Goal: Task Accomplishment & Management: Complete application form

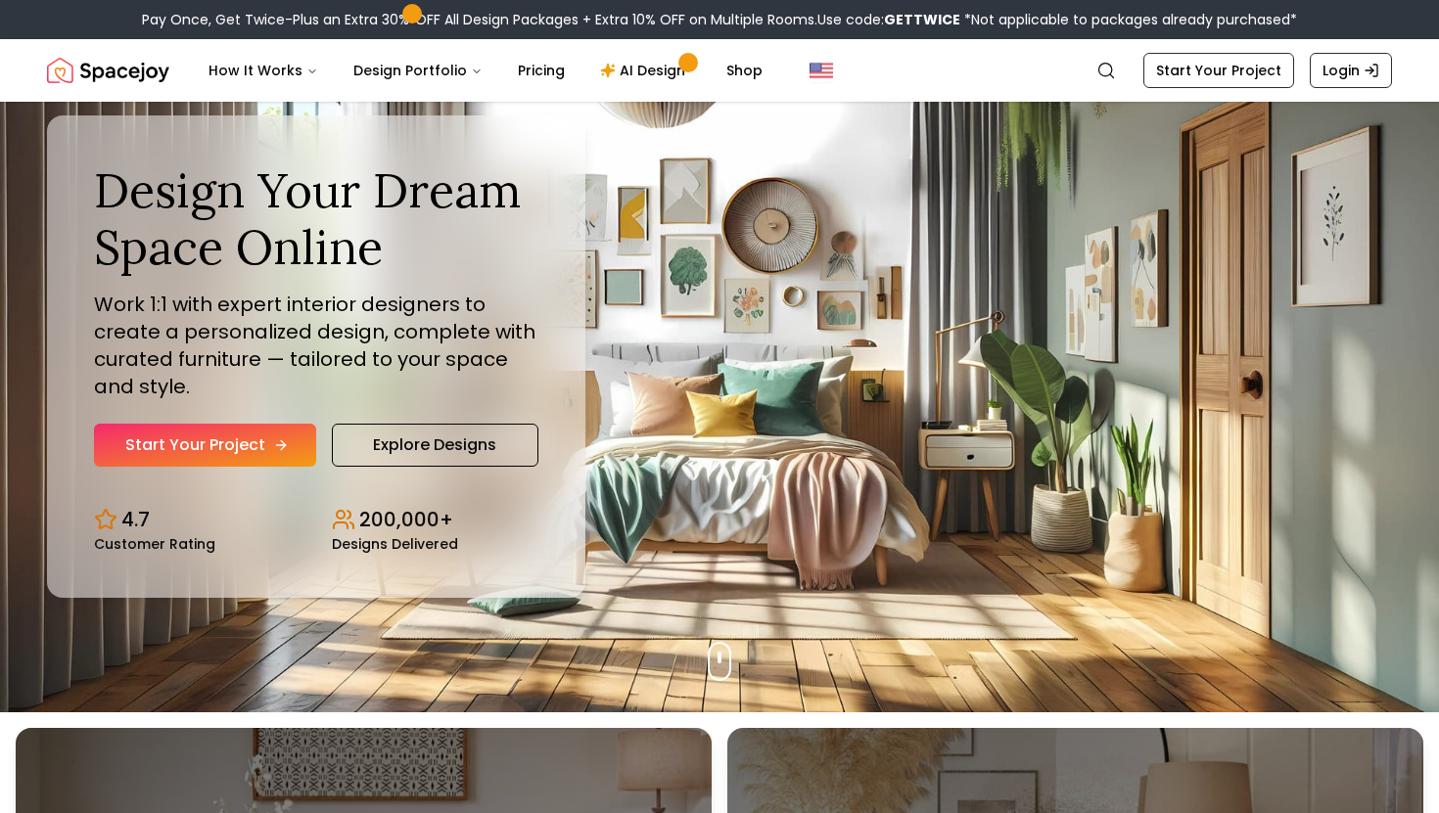
click at [243, 439] on link "Start Your Project" at bounding box center [205, 445] width 222 height 43
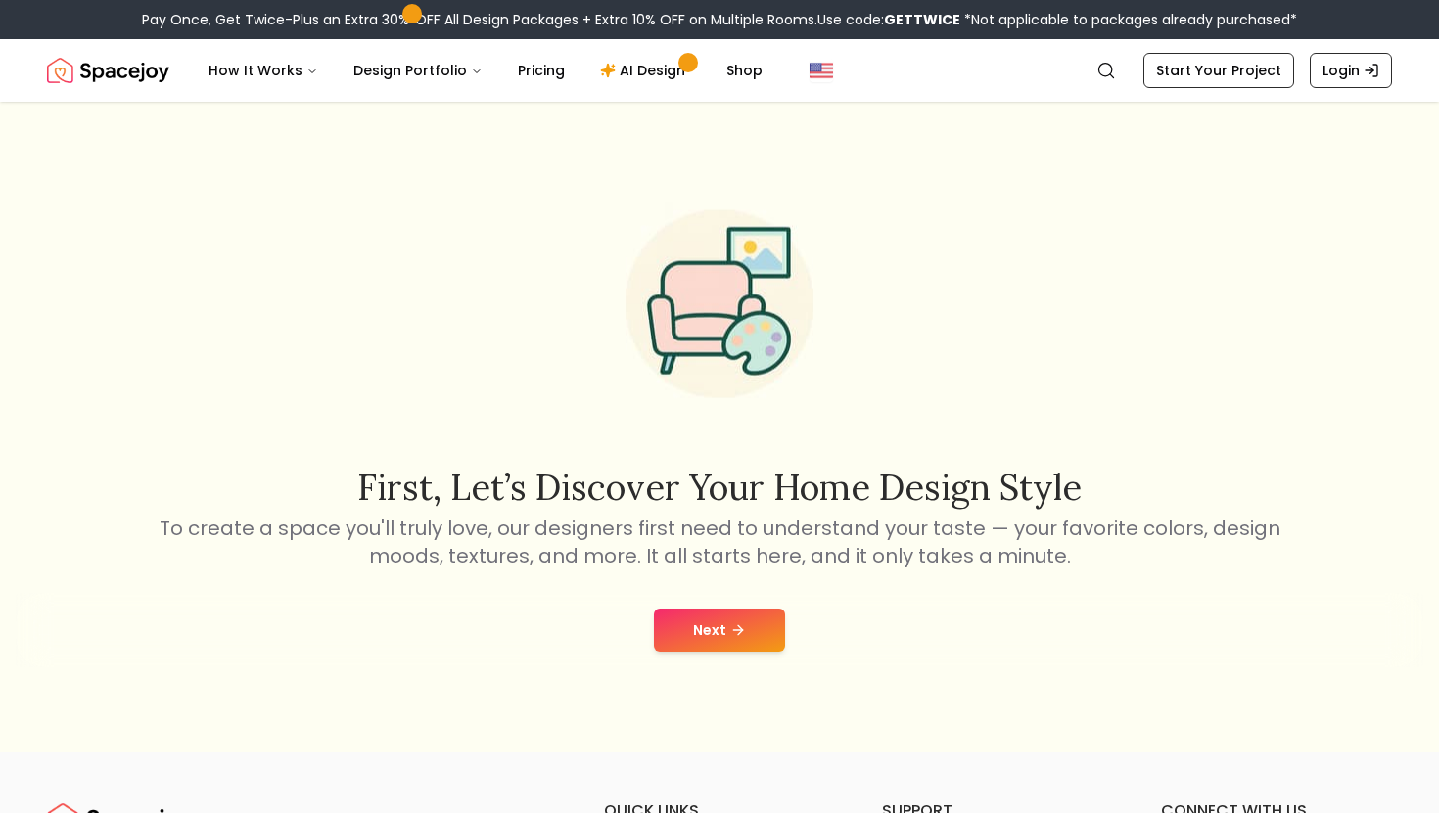
click at [751, 648] on button "Next" at bounding box center [719, 630] width 131 height 43
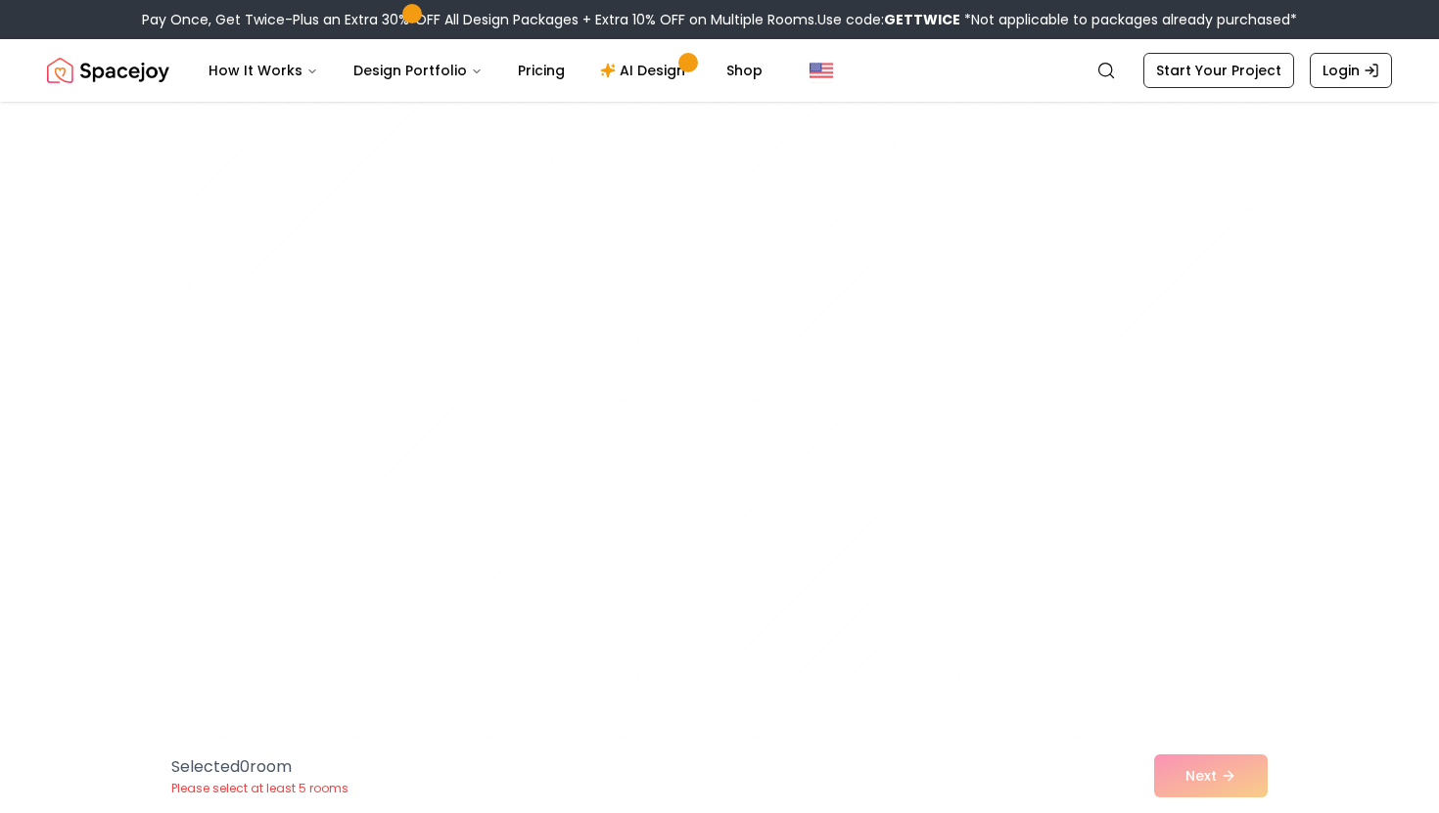
scroll to position [8236, 0]
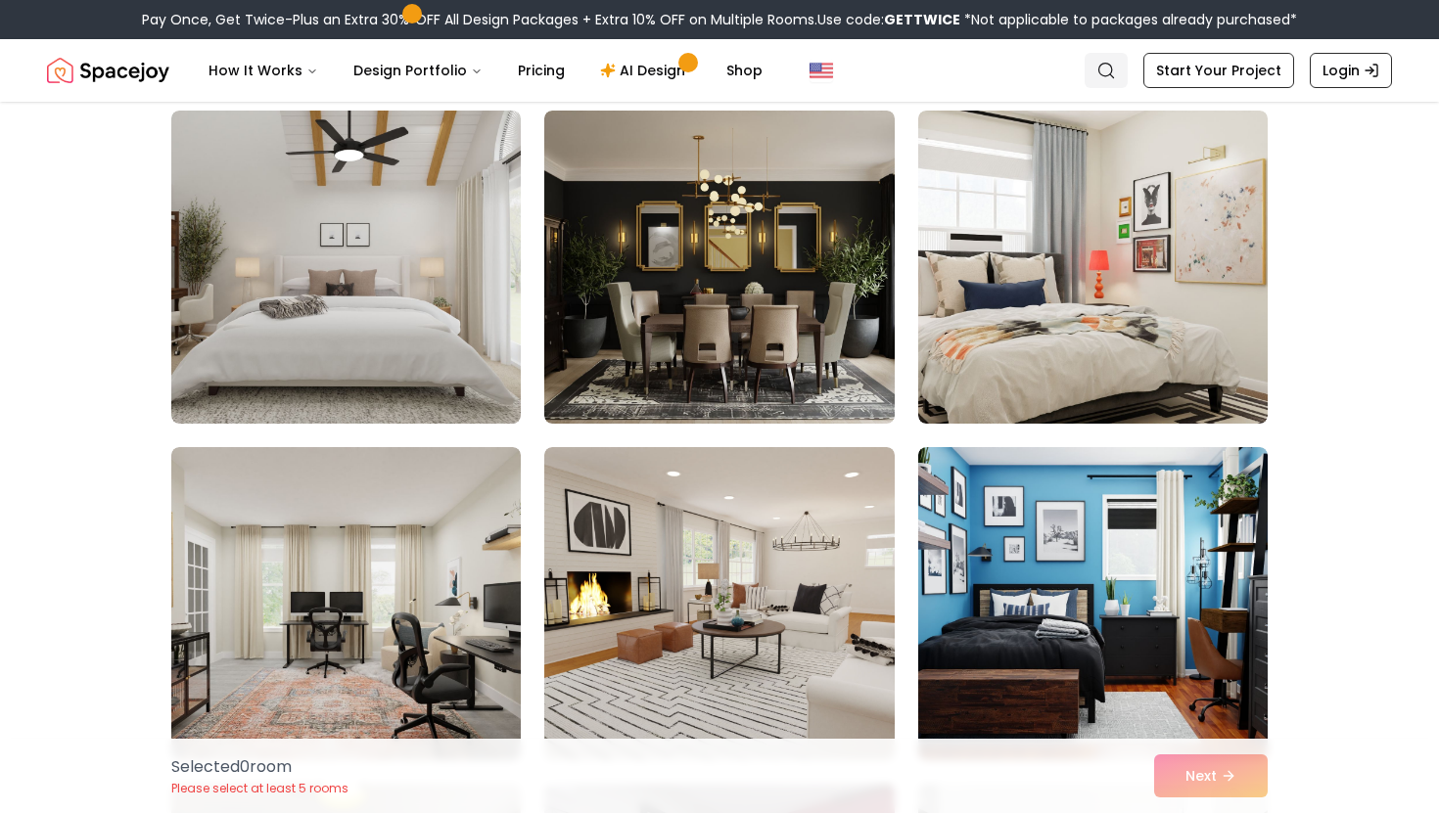
click at [1115, 72] on icon "Global" at bounding box center [1106, 71] width 20 height 20
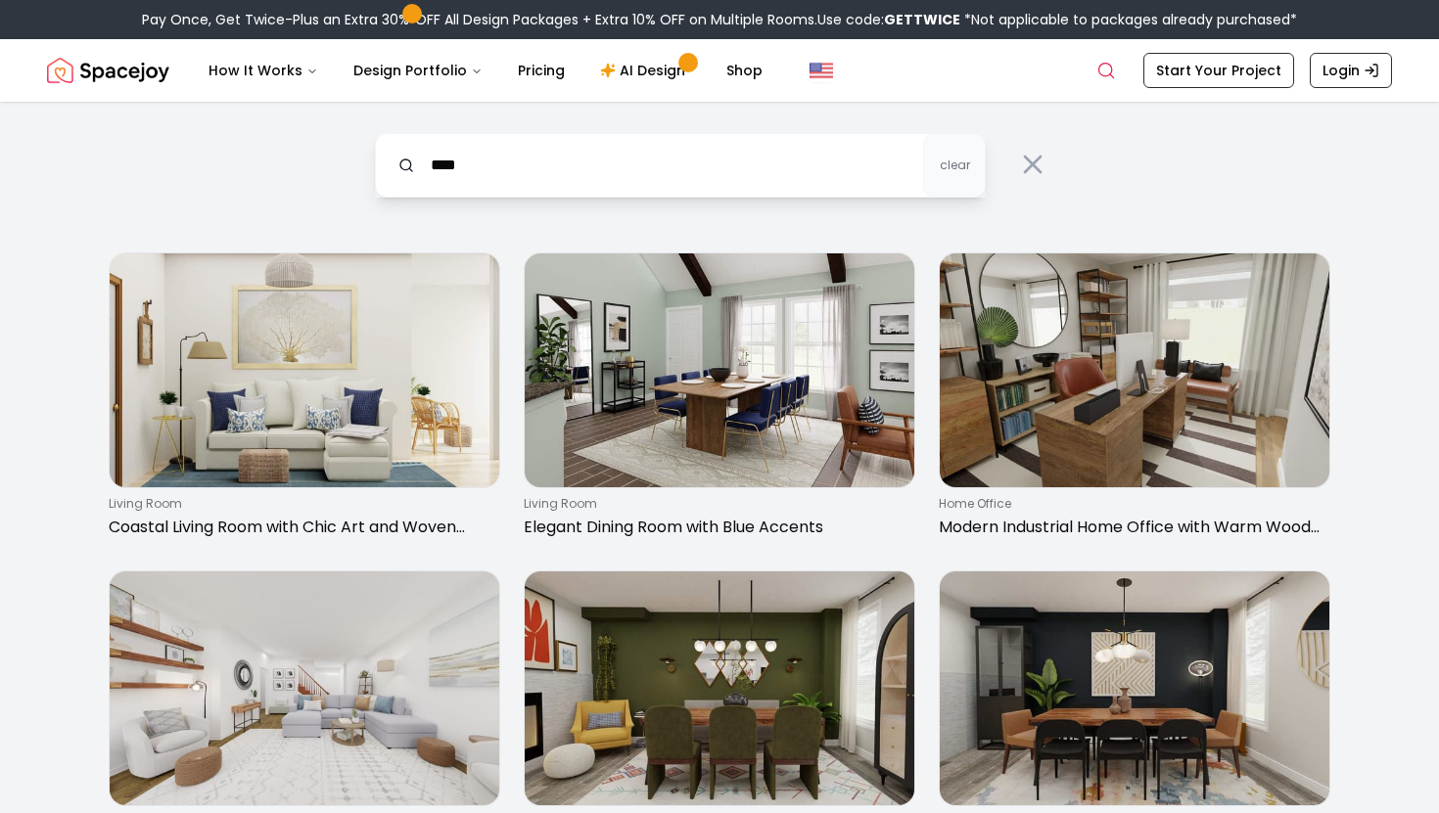
type input "****"
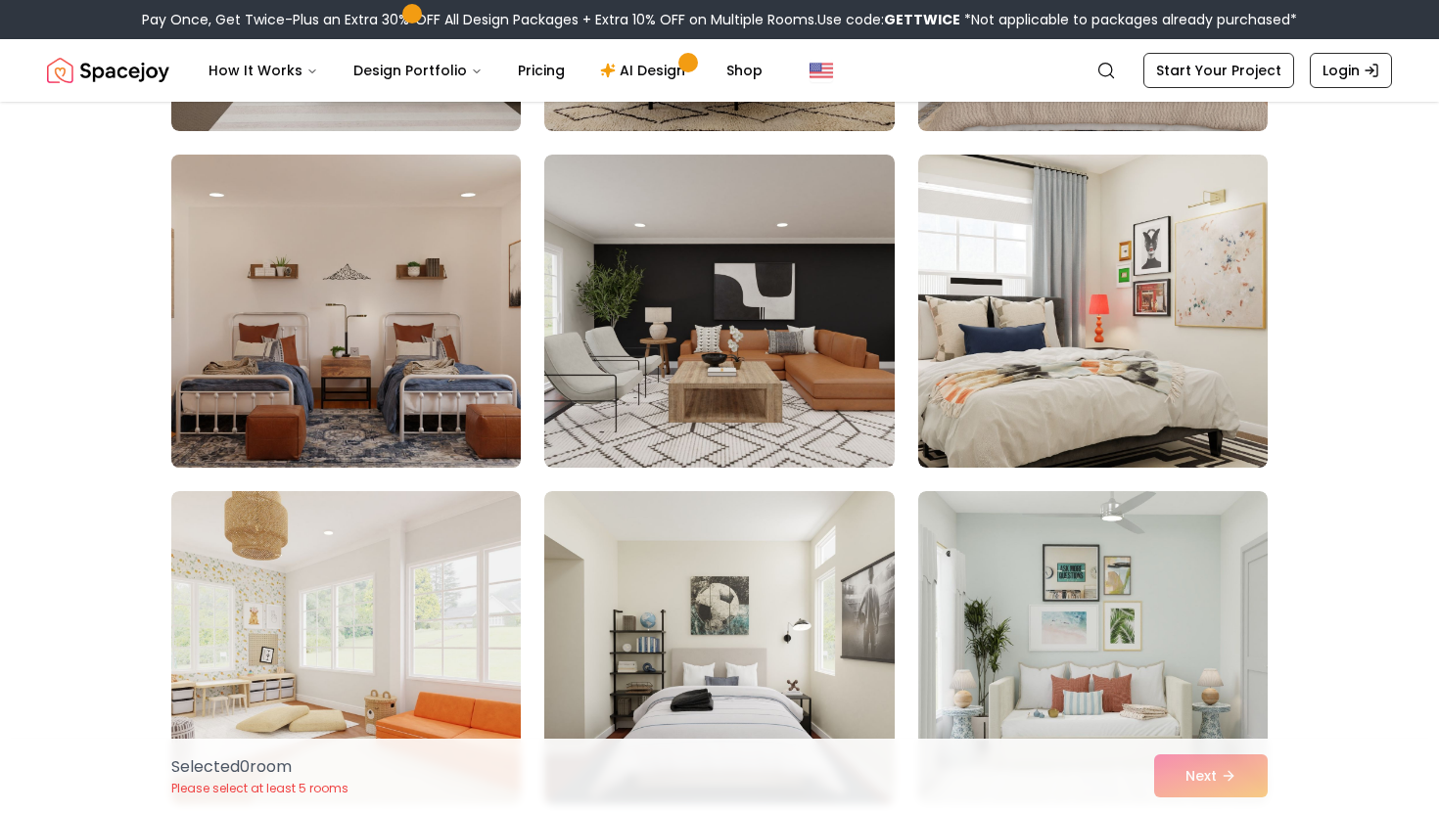
scroll to position [7174, 0]
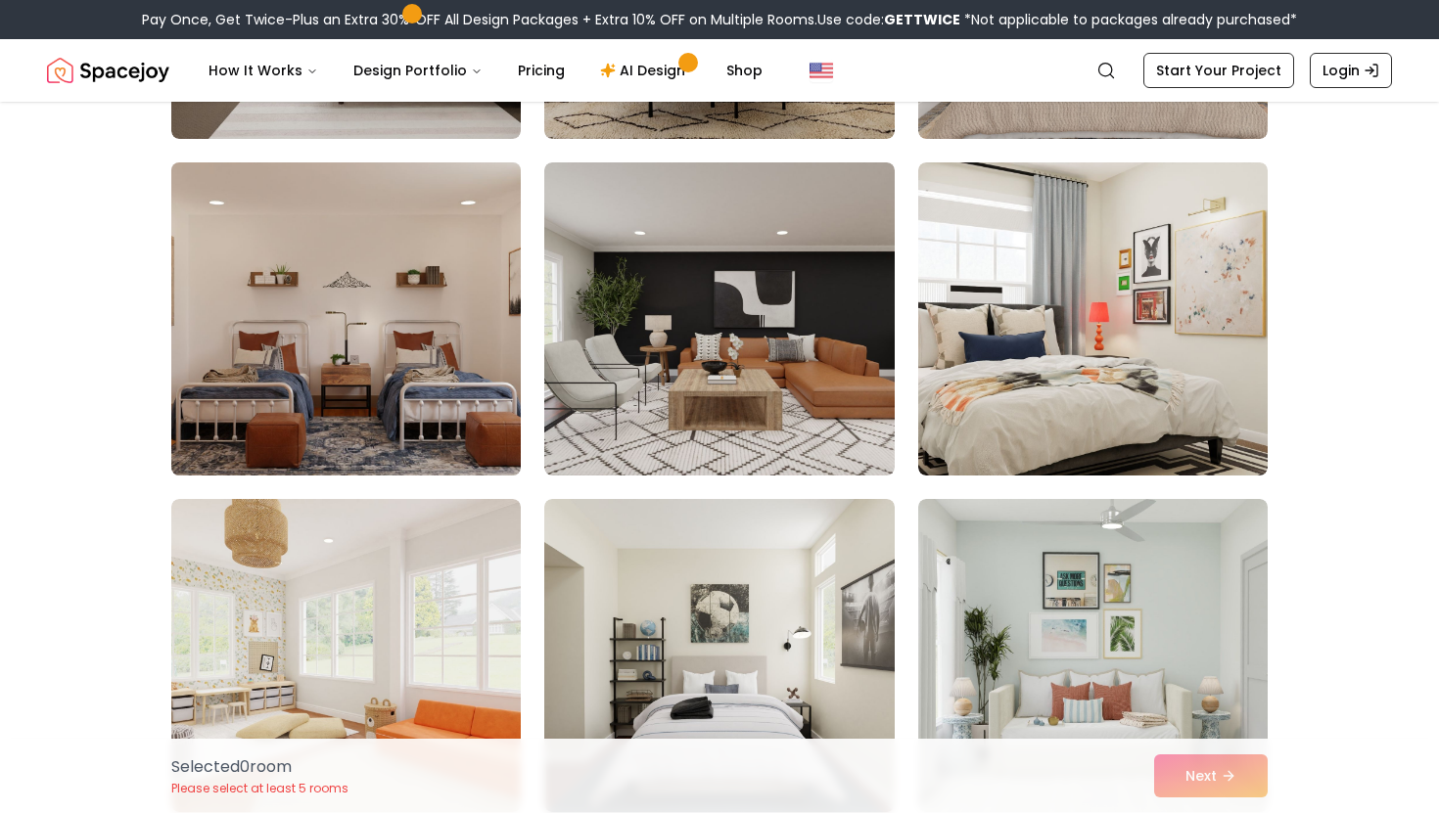
click at [304, 297] on img at bounding box center [345, 319] width 367 height 329
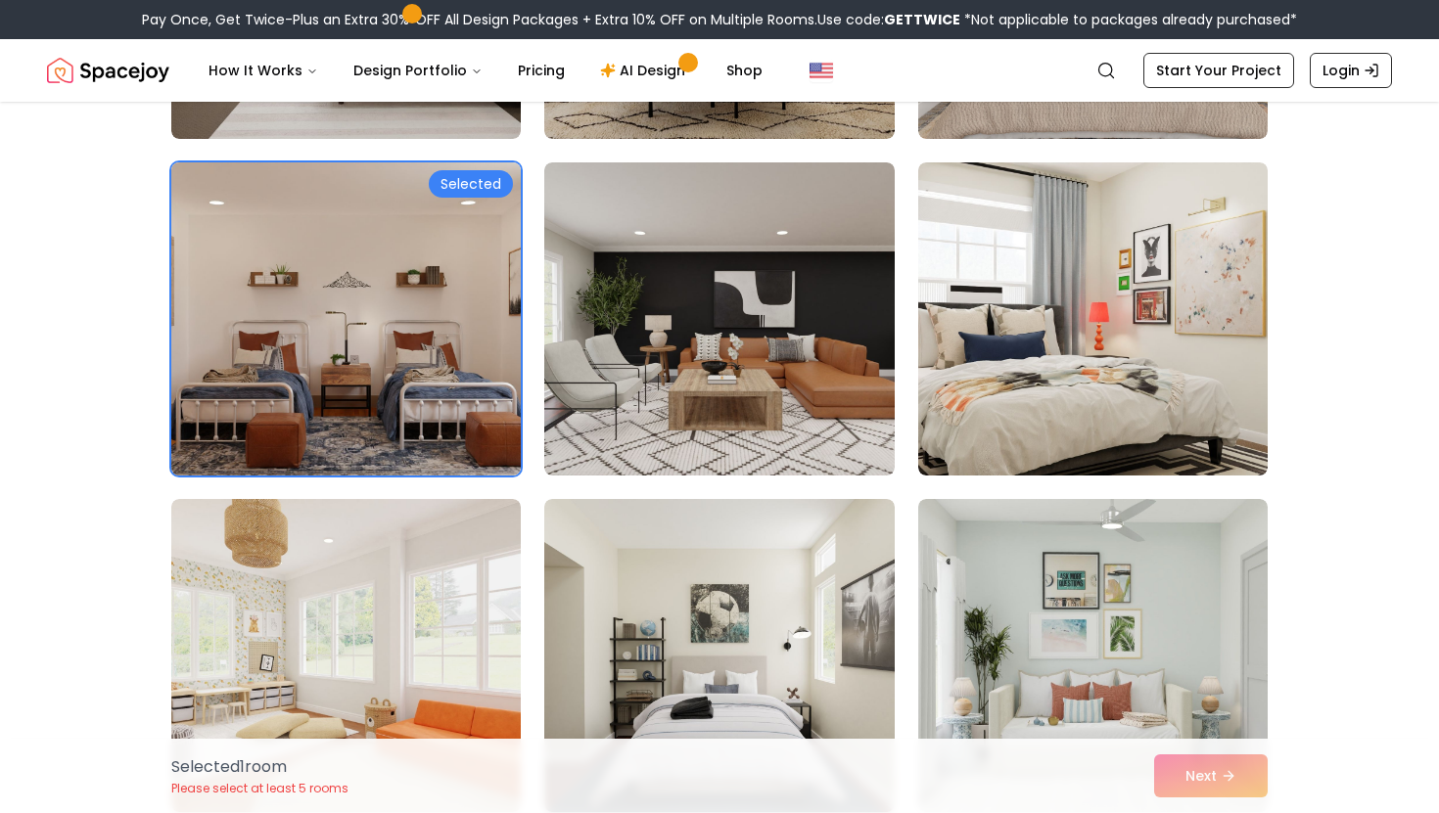
click at [454, 279] on img at bounding box center [345, 319] width 367 height 329
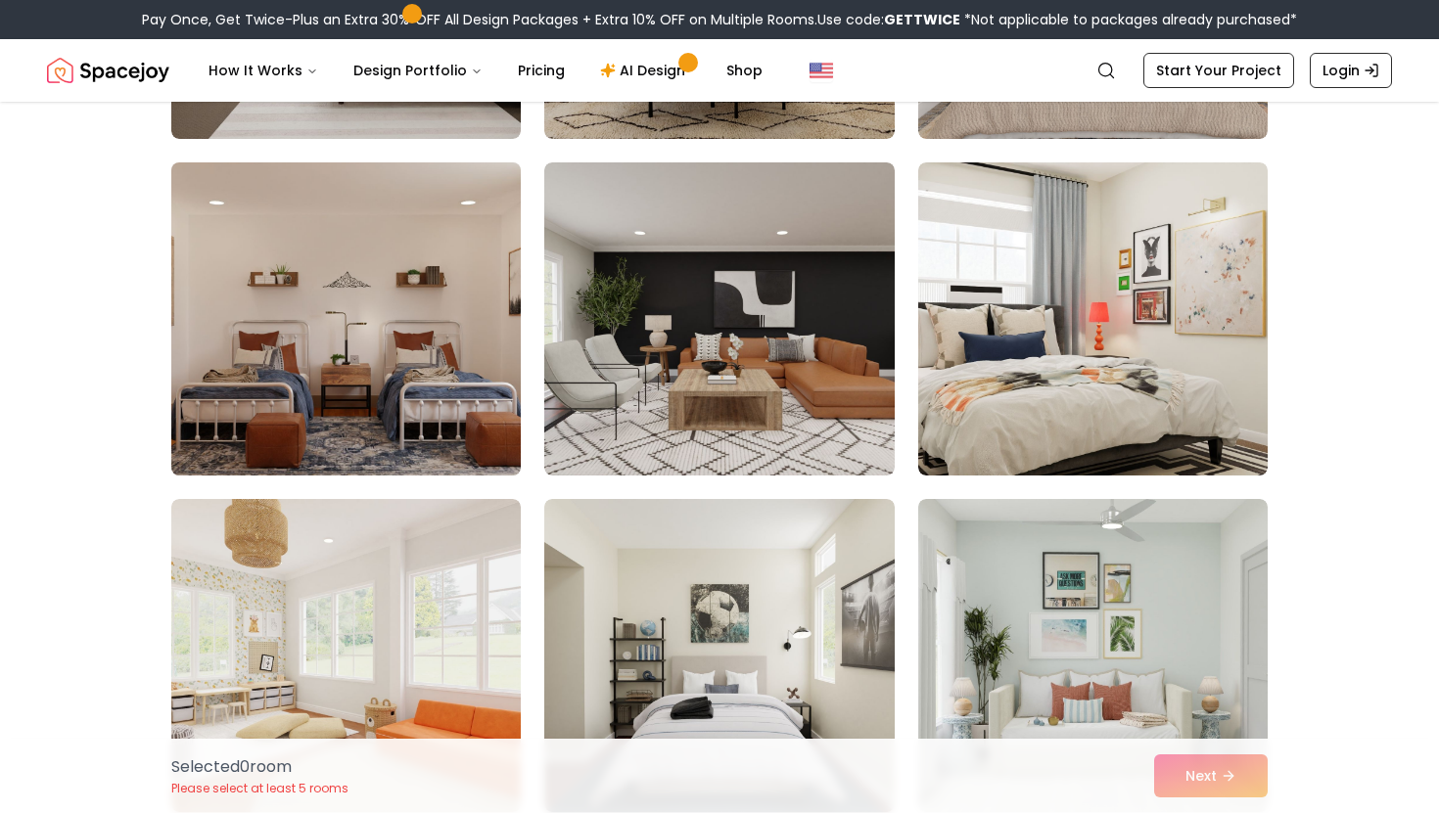
click at [454, 279] on img at bounding box center [345, 319] width 367 height 329
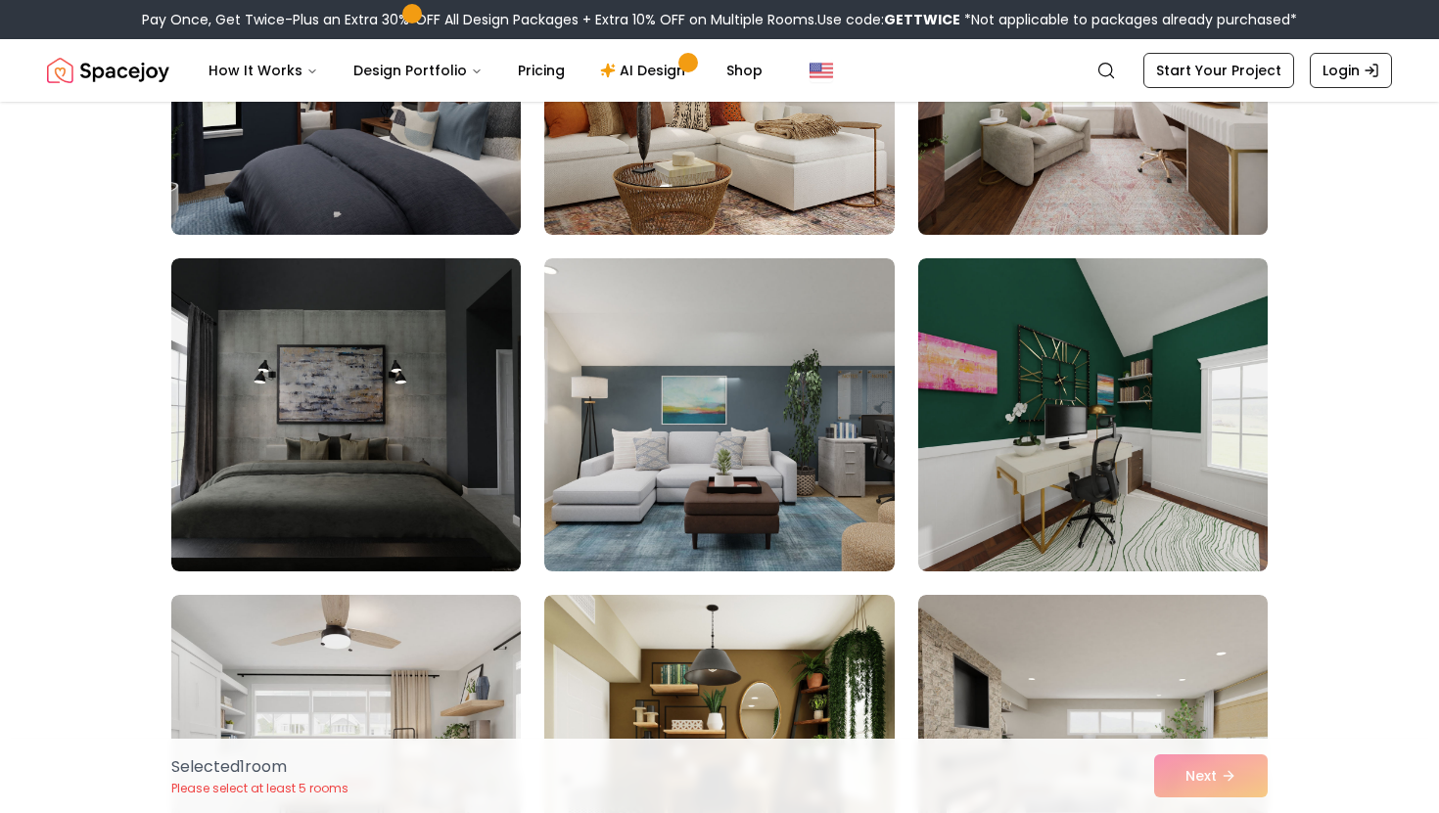
scroll to position [8425, 0]
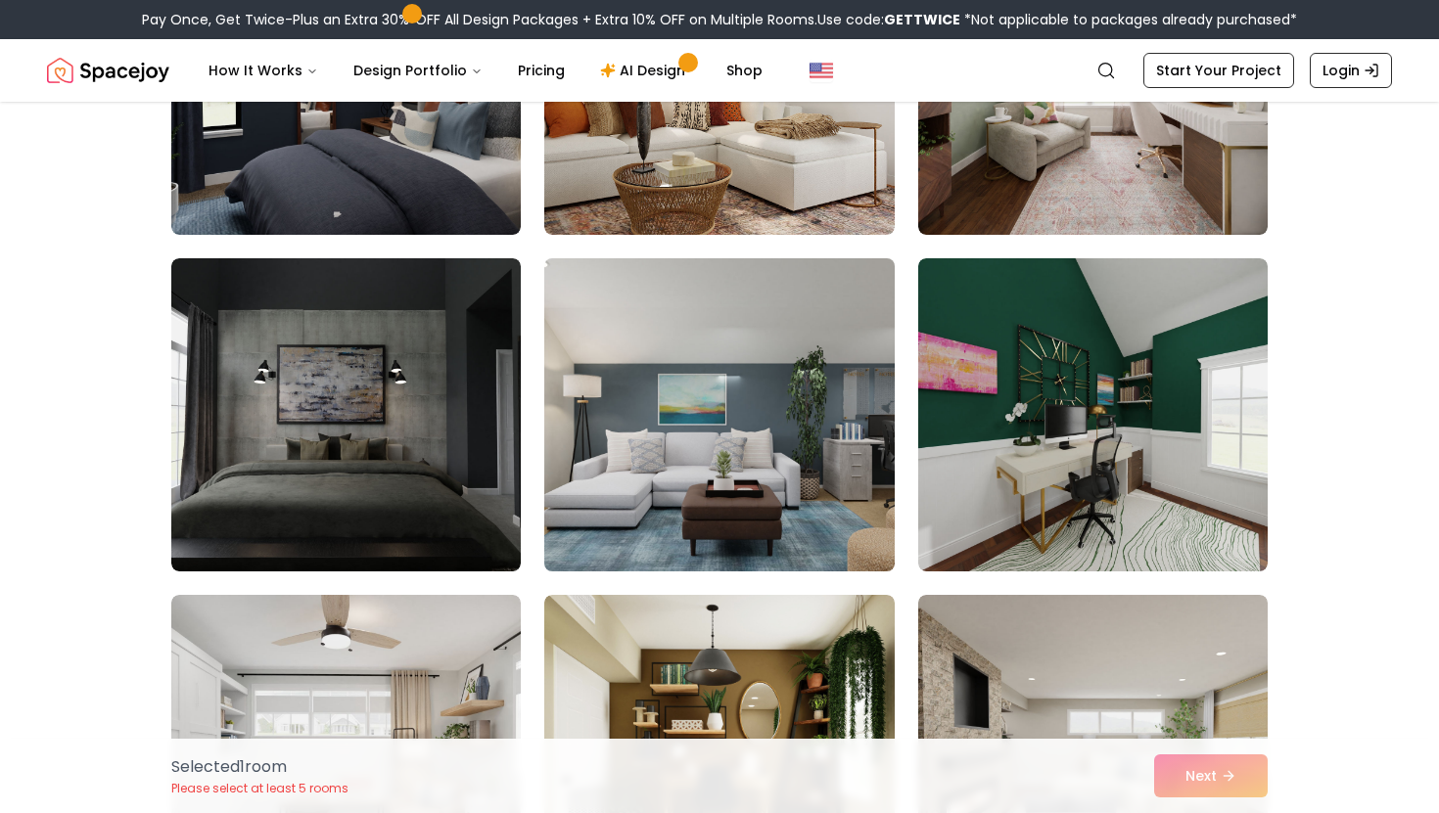
click at [826, 435] on img at bounding box center [718, 415] width 367 height 329
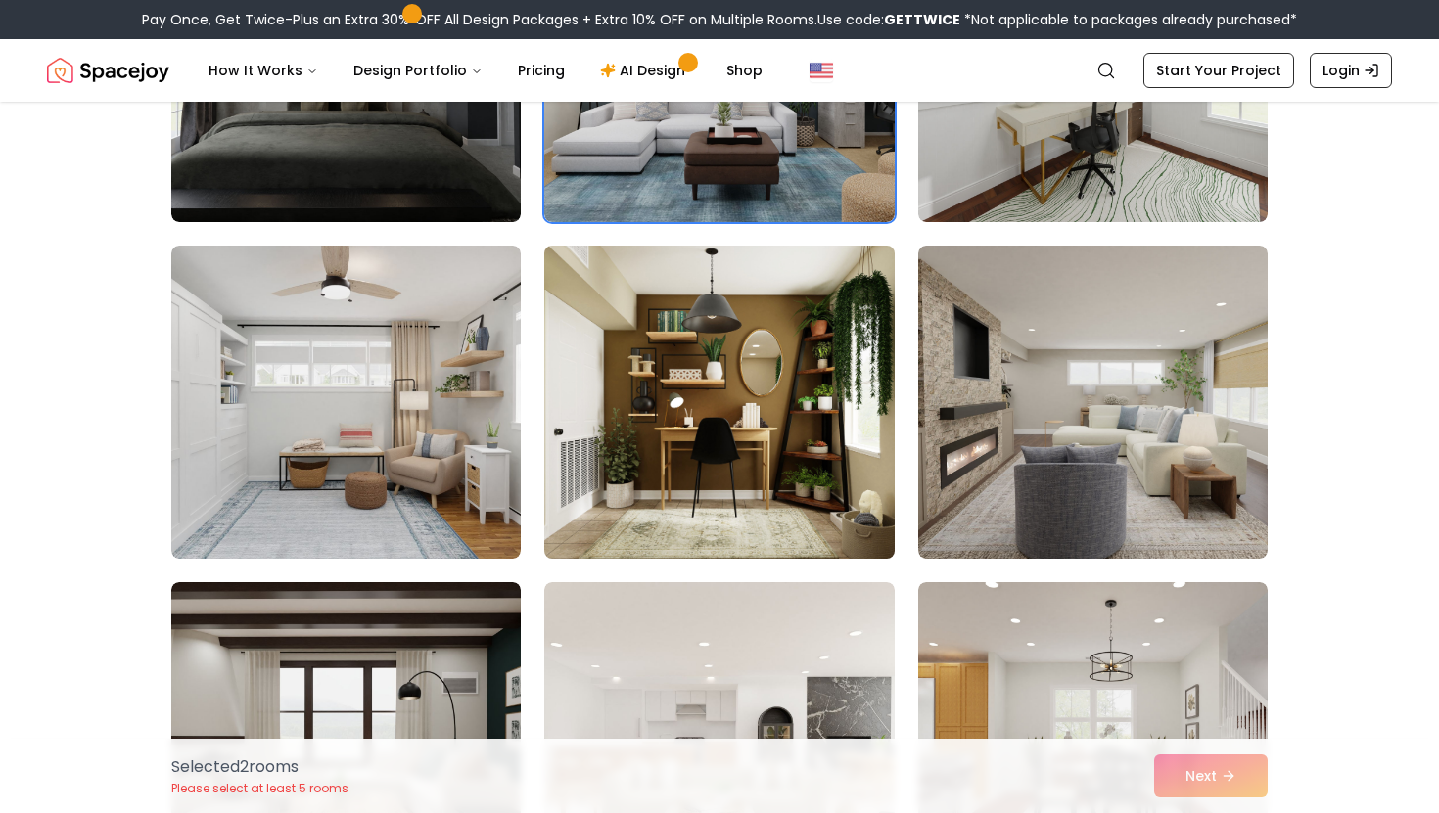
scroll to position [8745, 0]
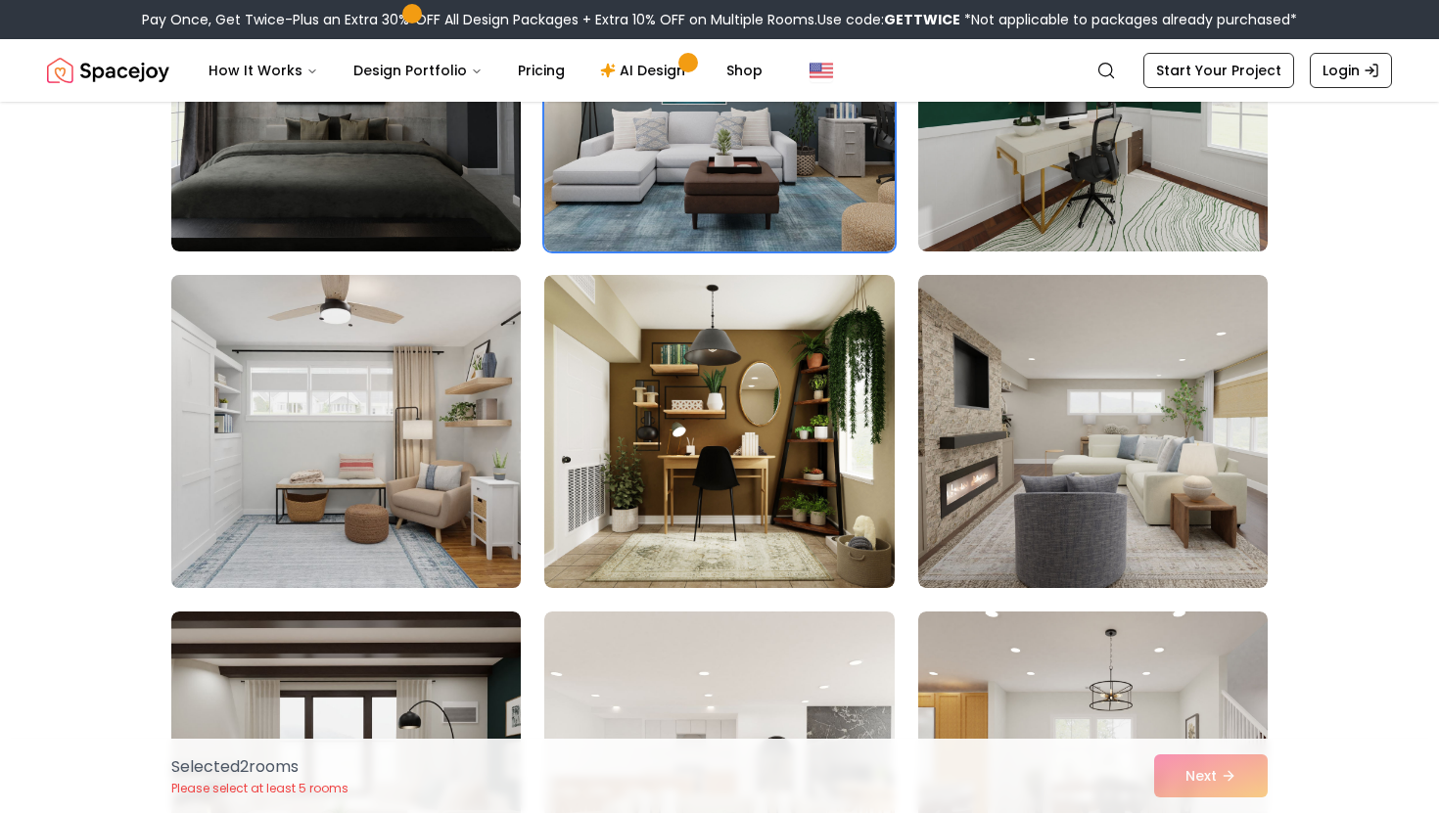
click at [402, 472] on img at bounding box center [345, 431] width 367 height 329
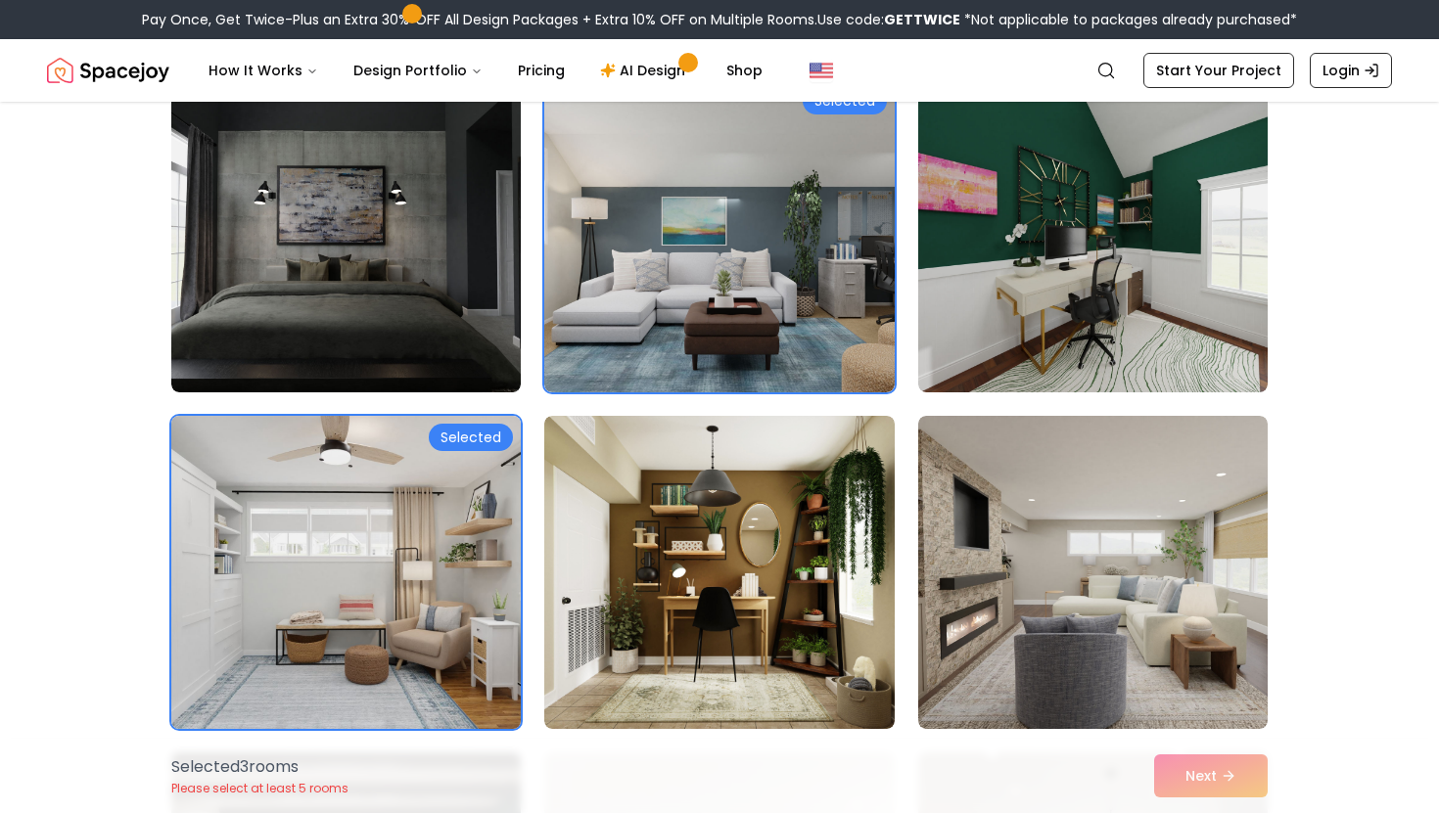
click at [469, 478] on img at bounding box center [345, 572] width 367 height 329
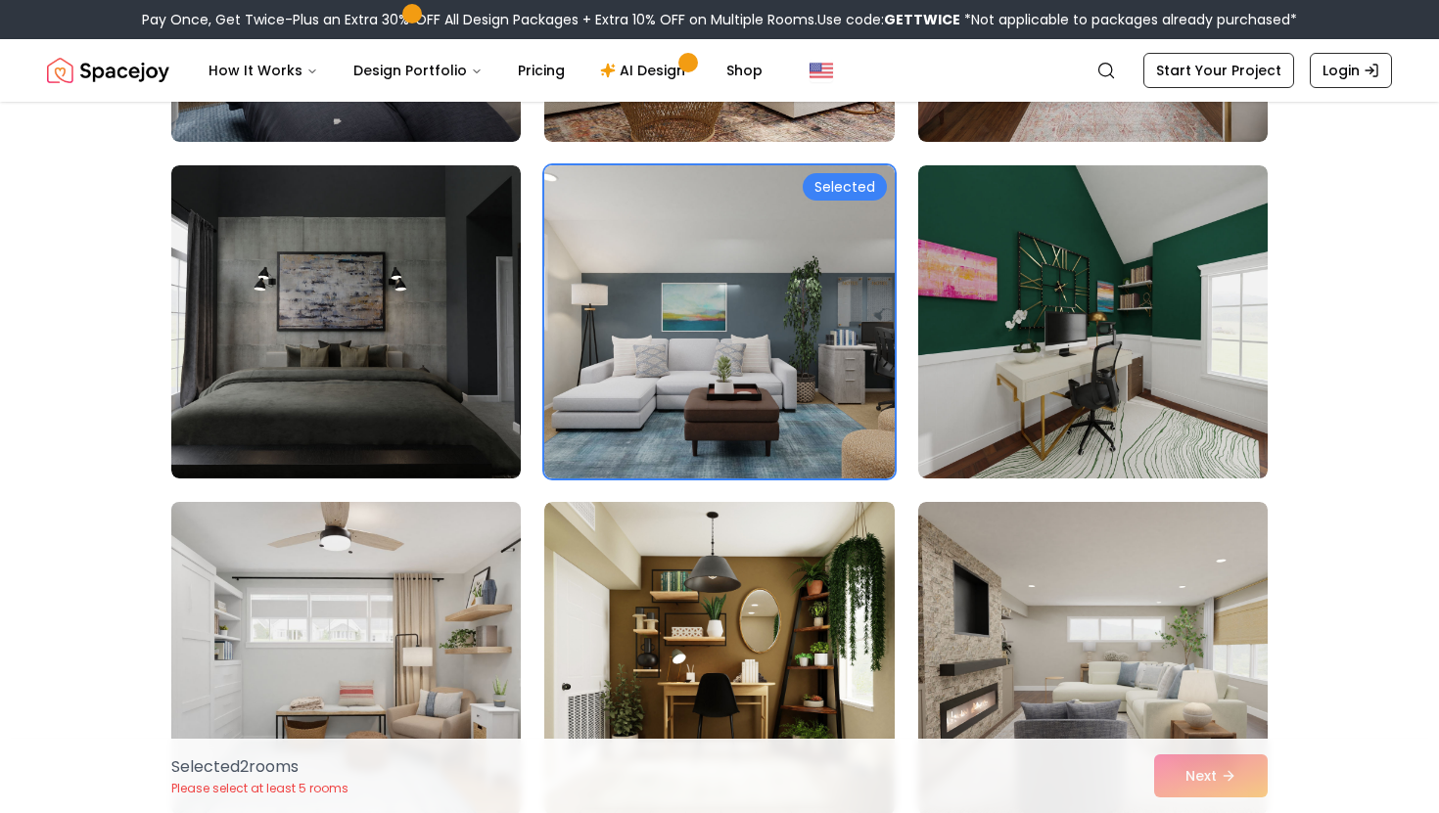
scroll to position [8462, 0]
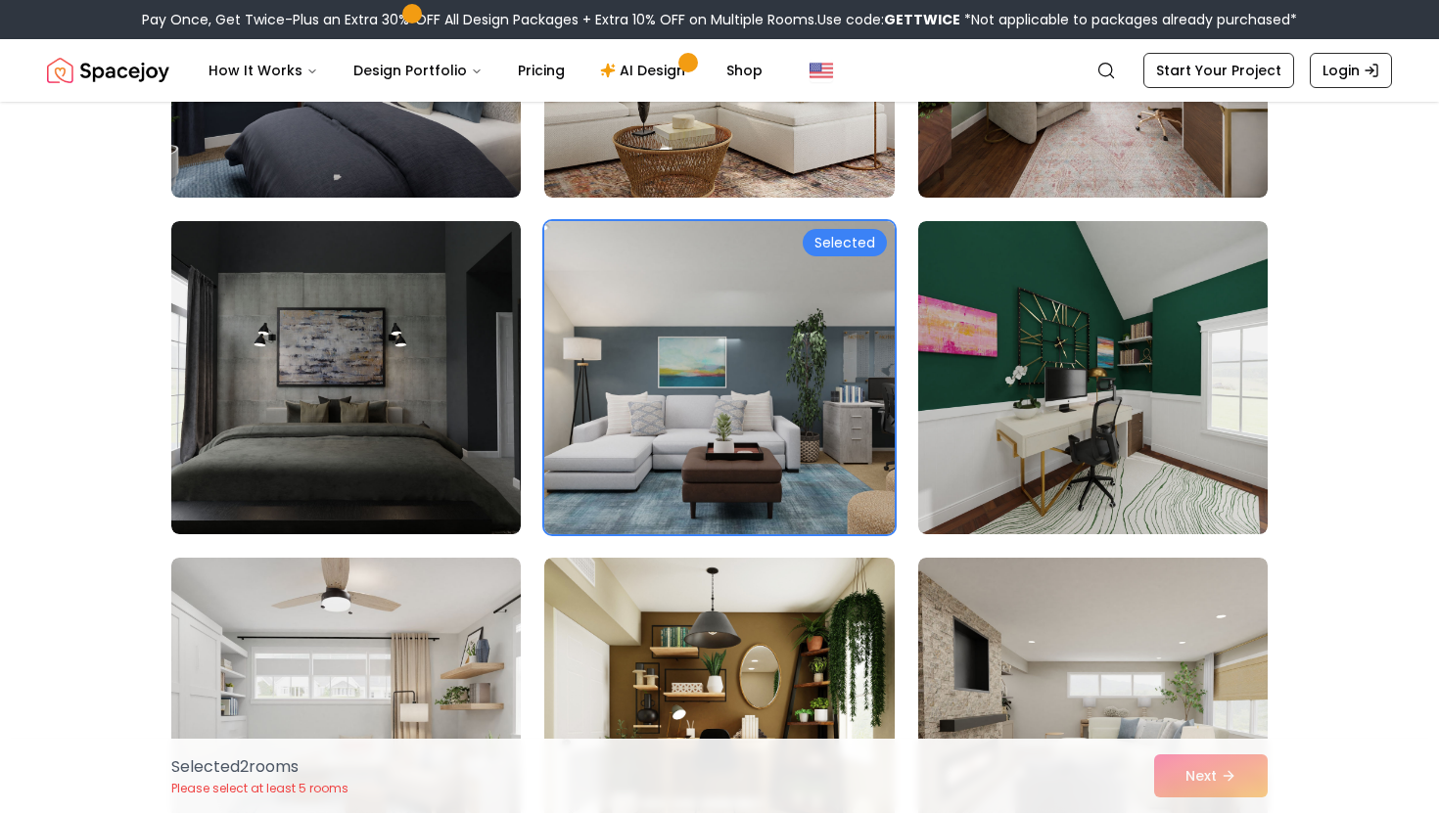
click at [730, 438] on img at bounding box center [718, 377] width 367 height 329
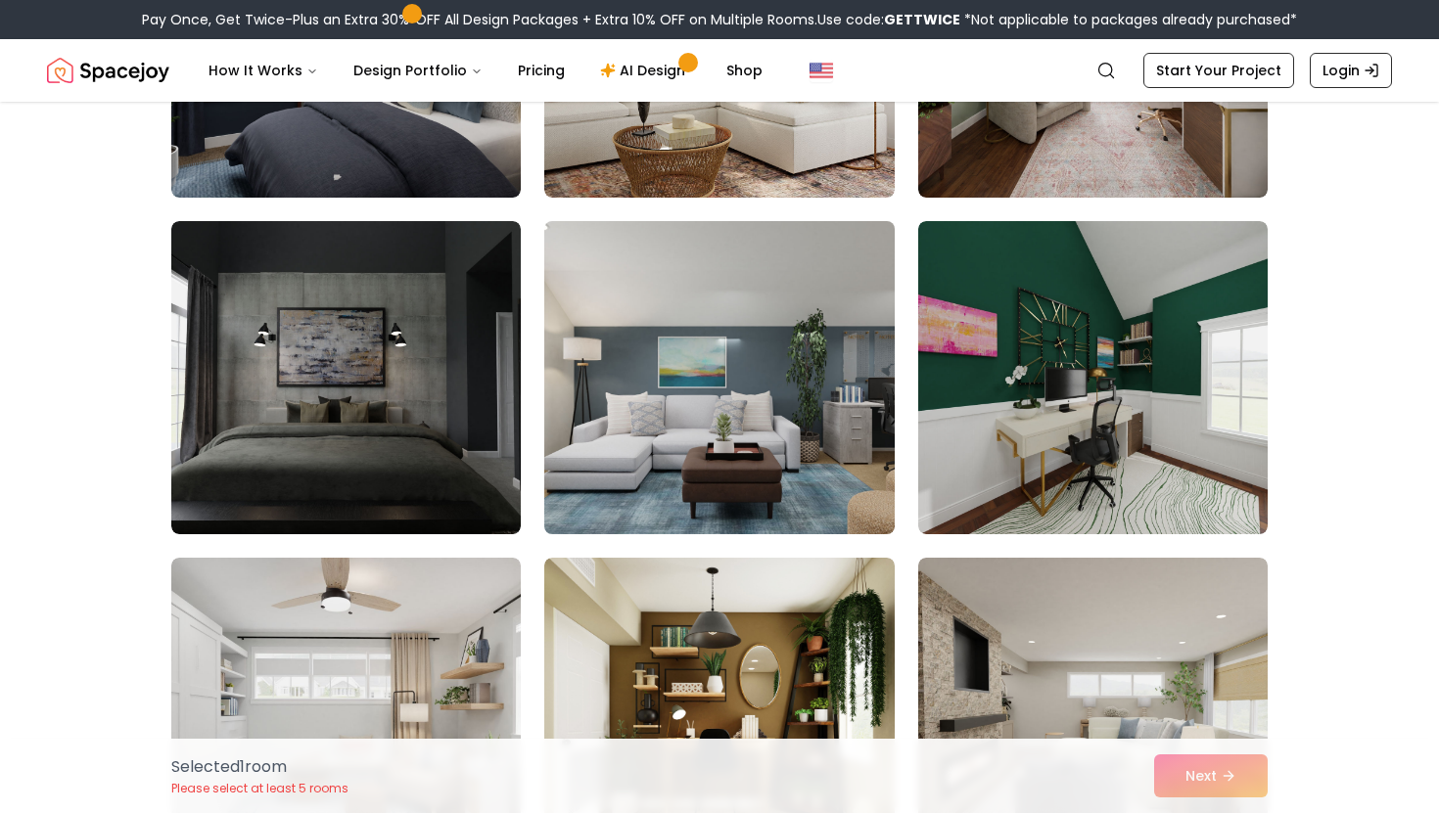
click at [714, 427] on img at bounding box center [718, 377] width 367 height 329
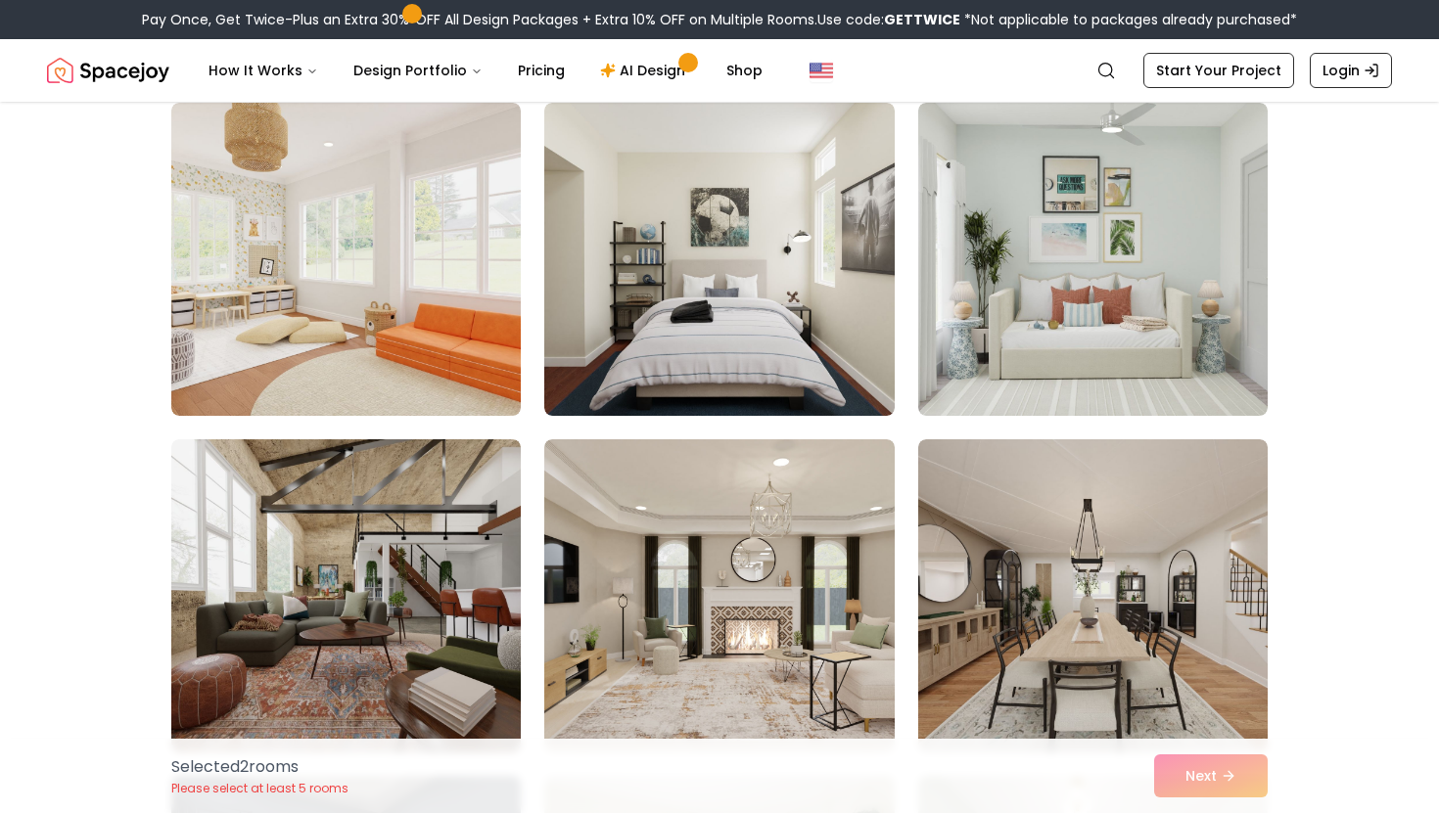
scroll to position [7717, 0]
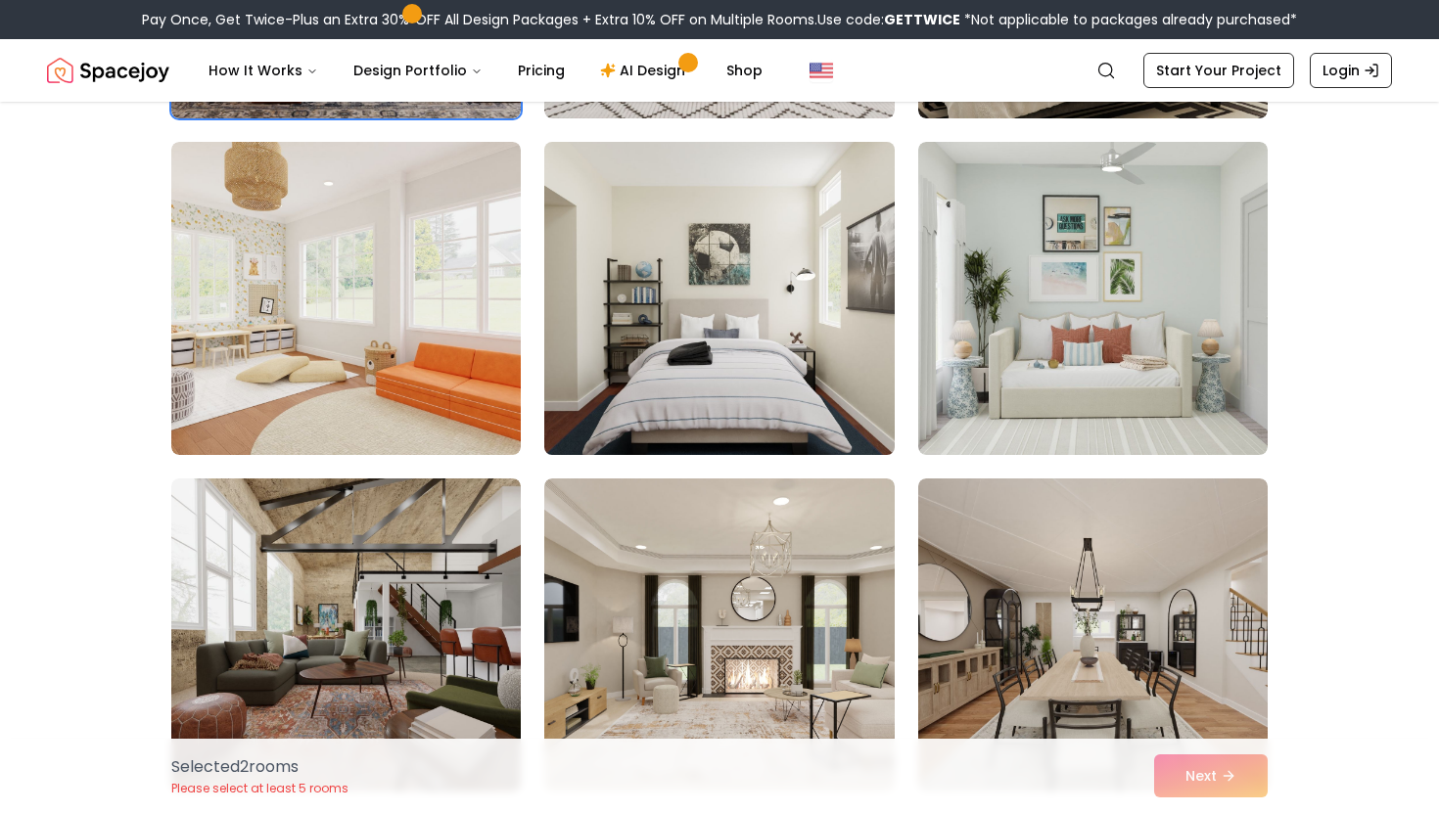
click at [740, 331] on img at bounding box center [718, 298] width 367 height 329
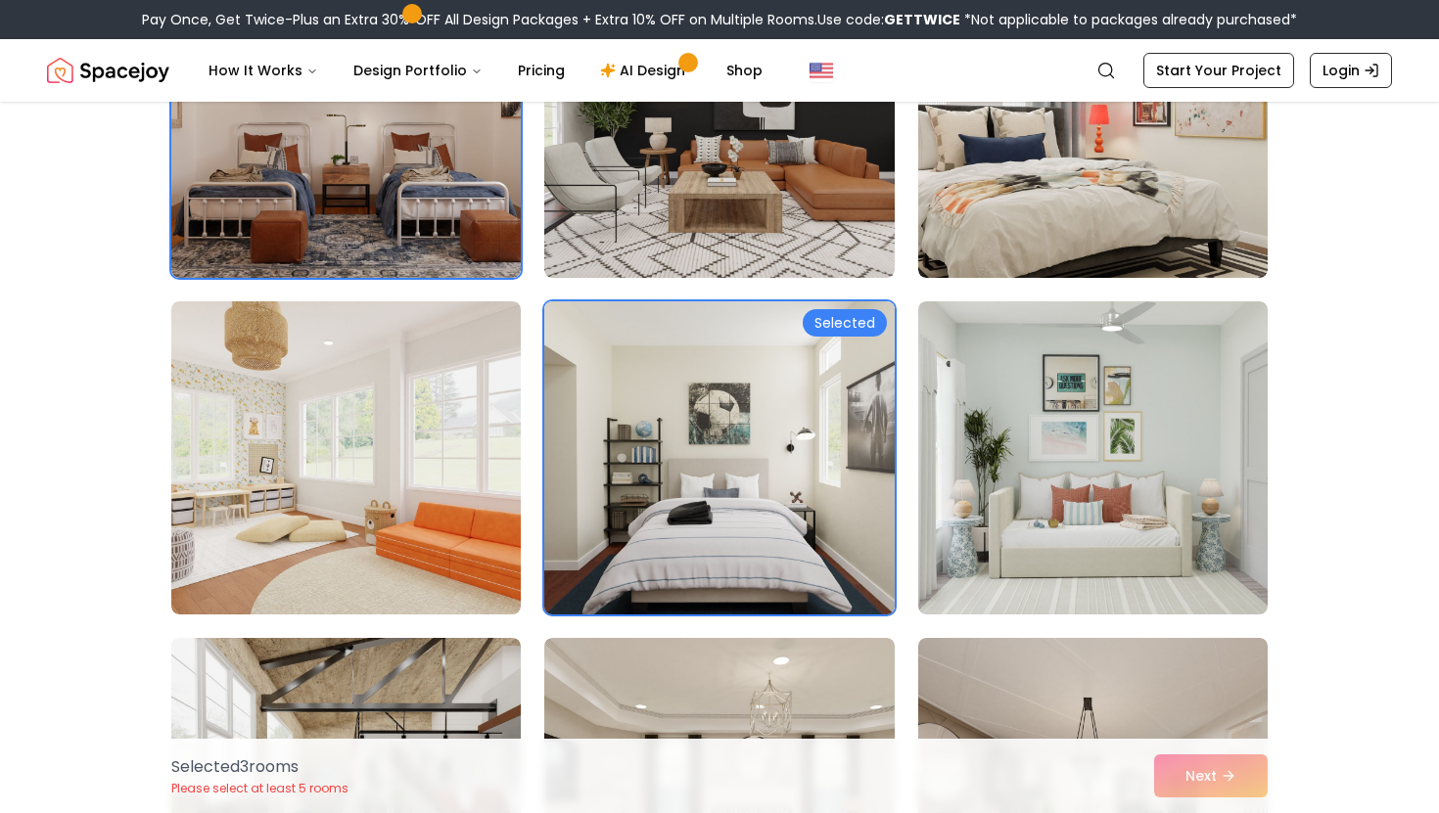
scroll to position [7361, 0]
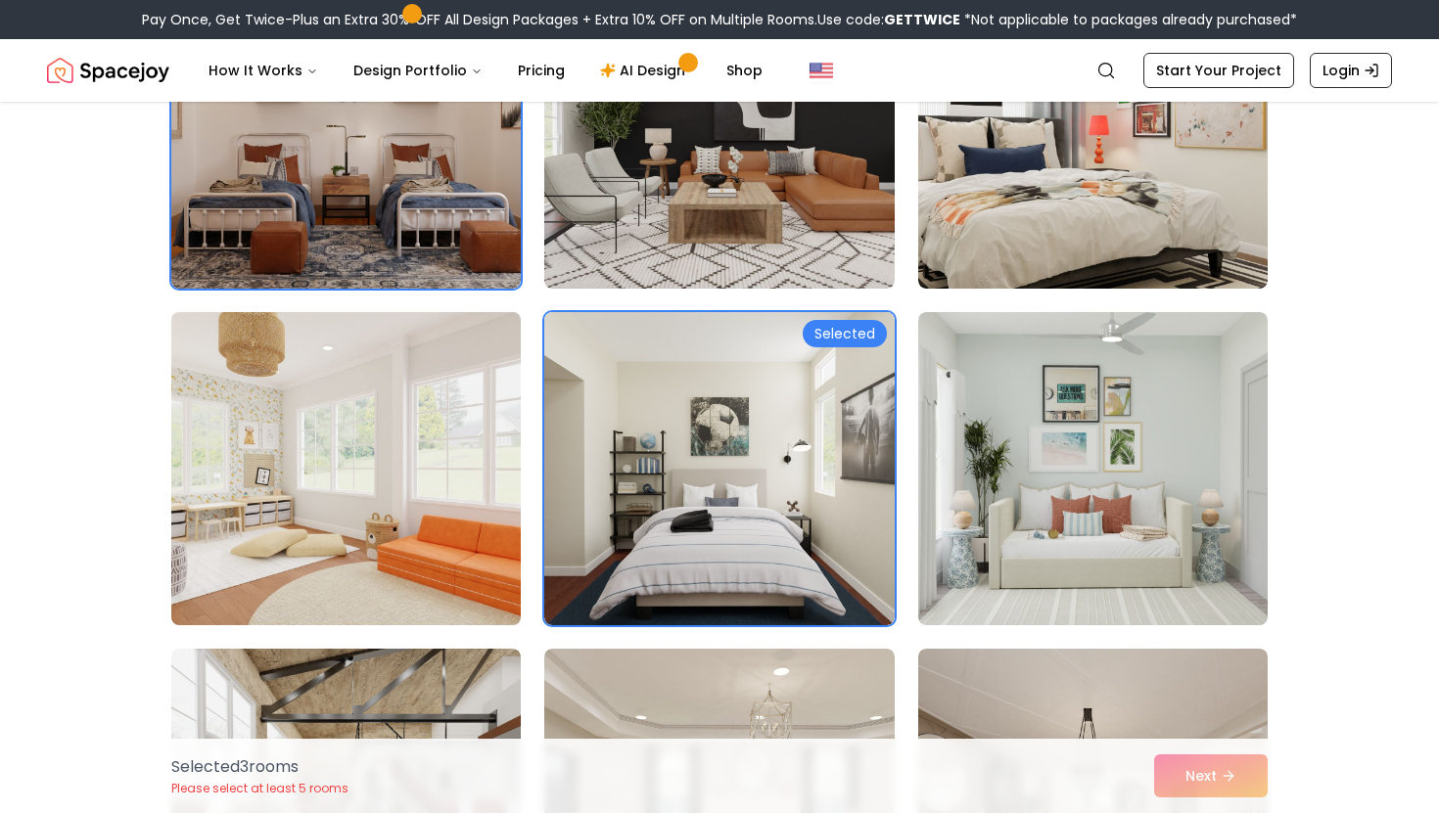
click at [322, 436] on img at bounding box center [345, 468] width 367 height 329
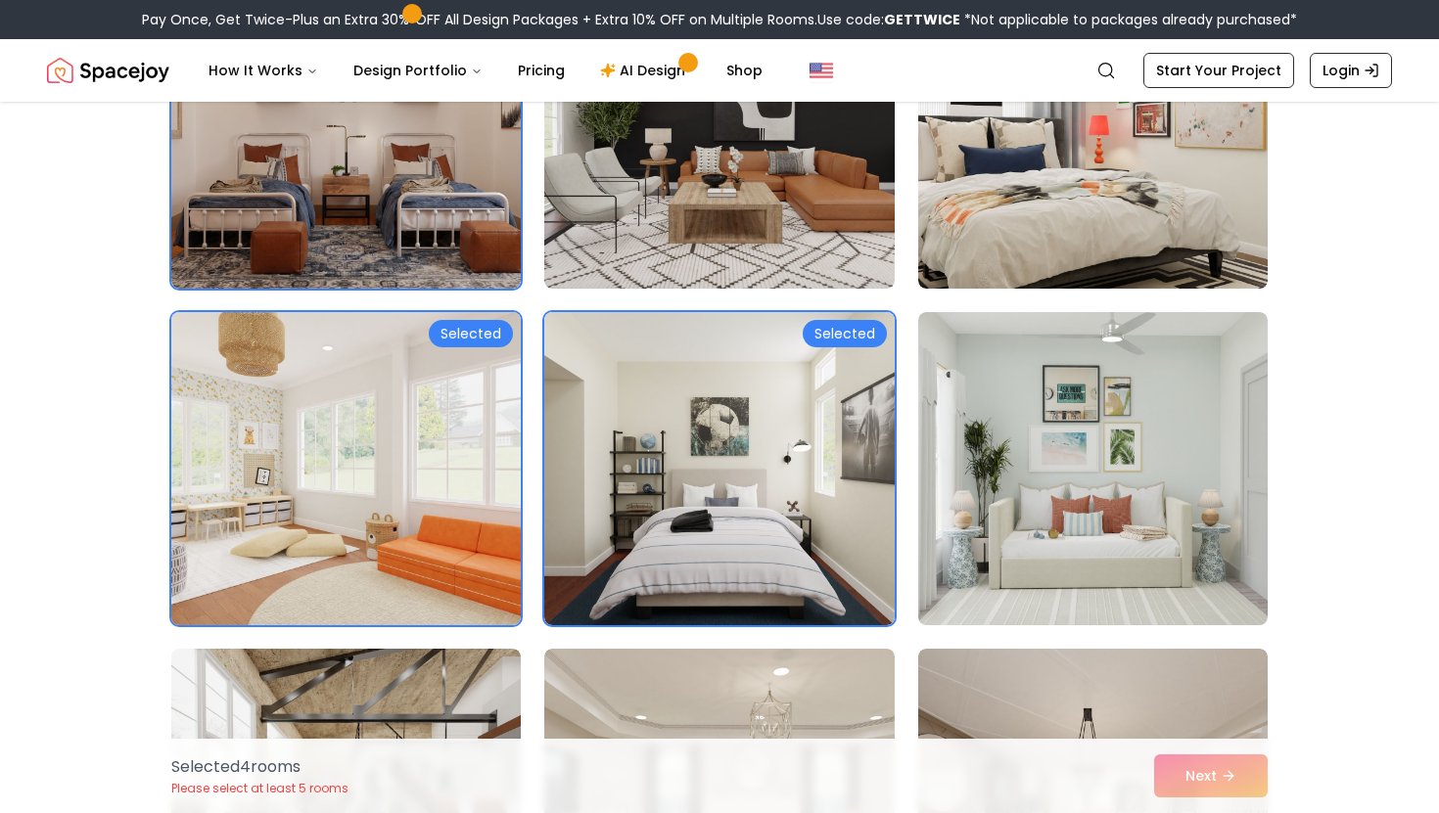
click at [322, 436] on img at bounding box center [345, 468] width 367 height 329
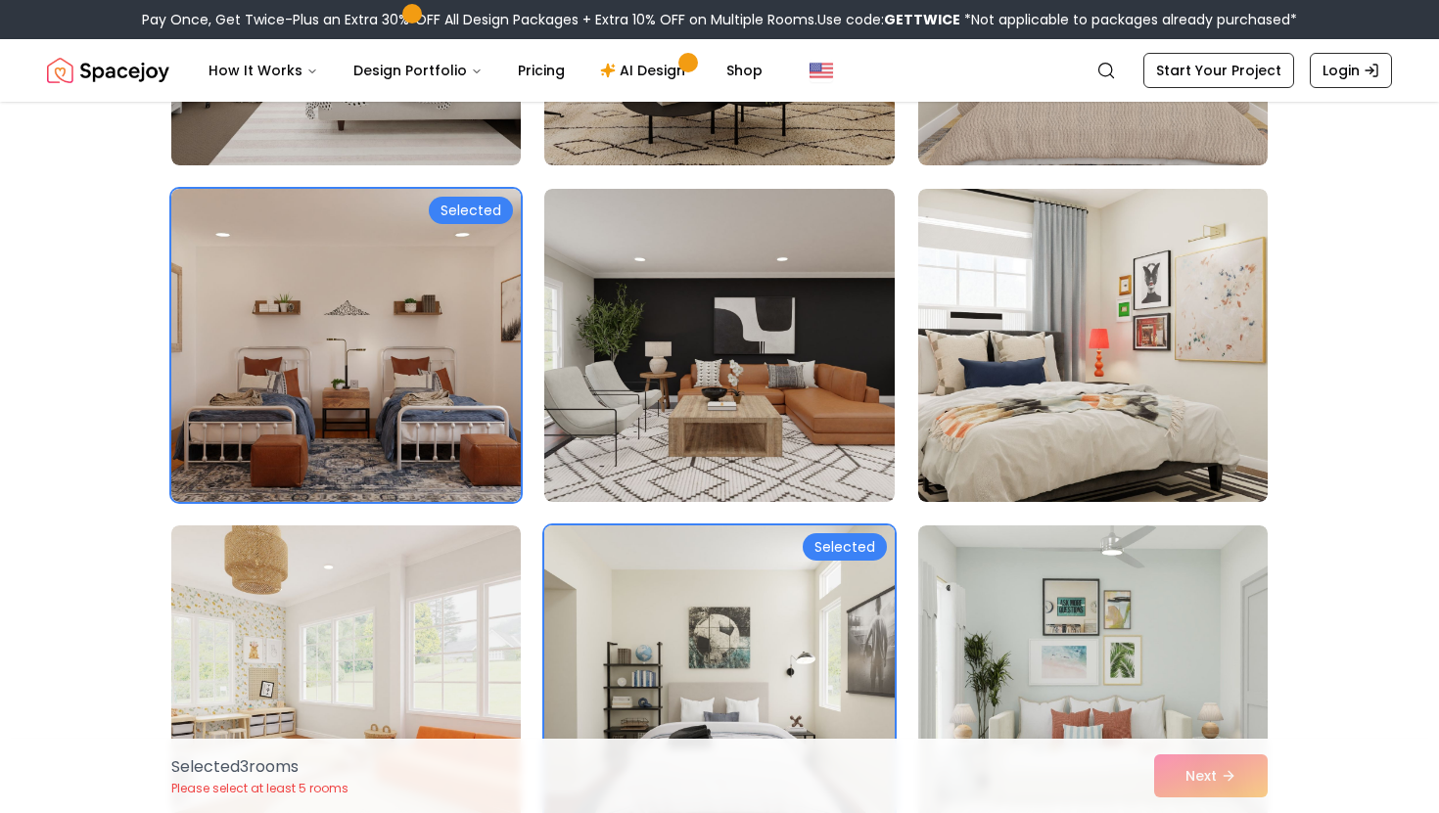
scroll to position [7147, 0]
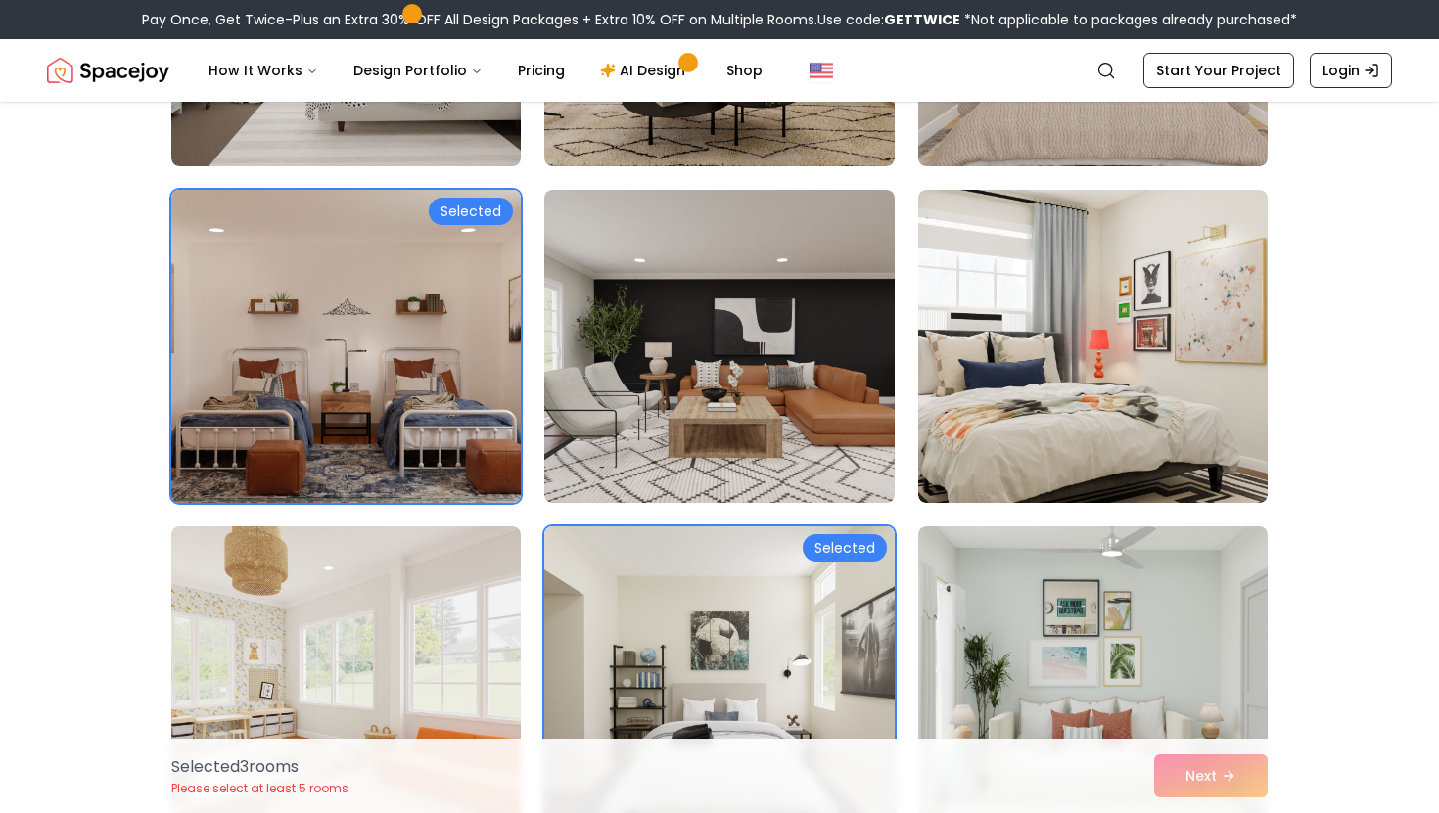
click at [402, 408] on img at bounding box center [345, 346] width 367 height 329
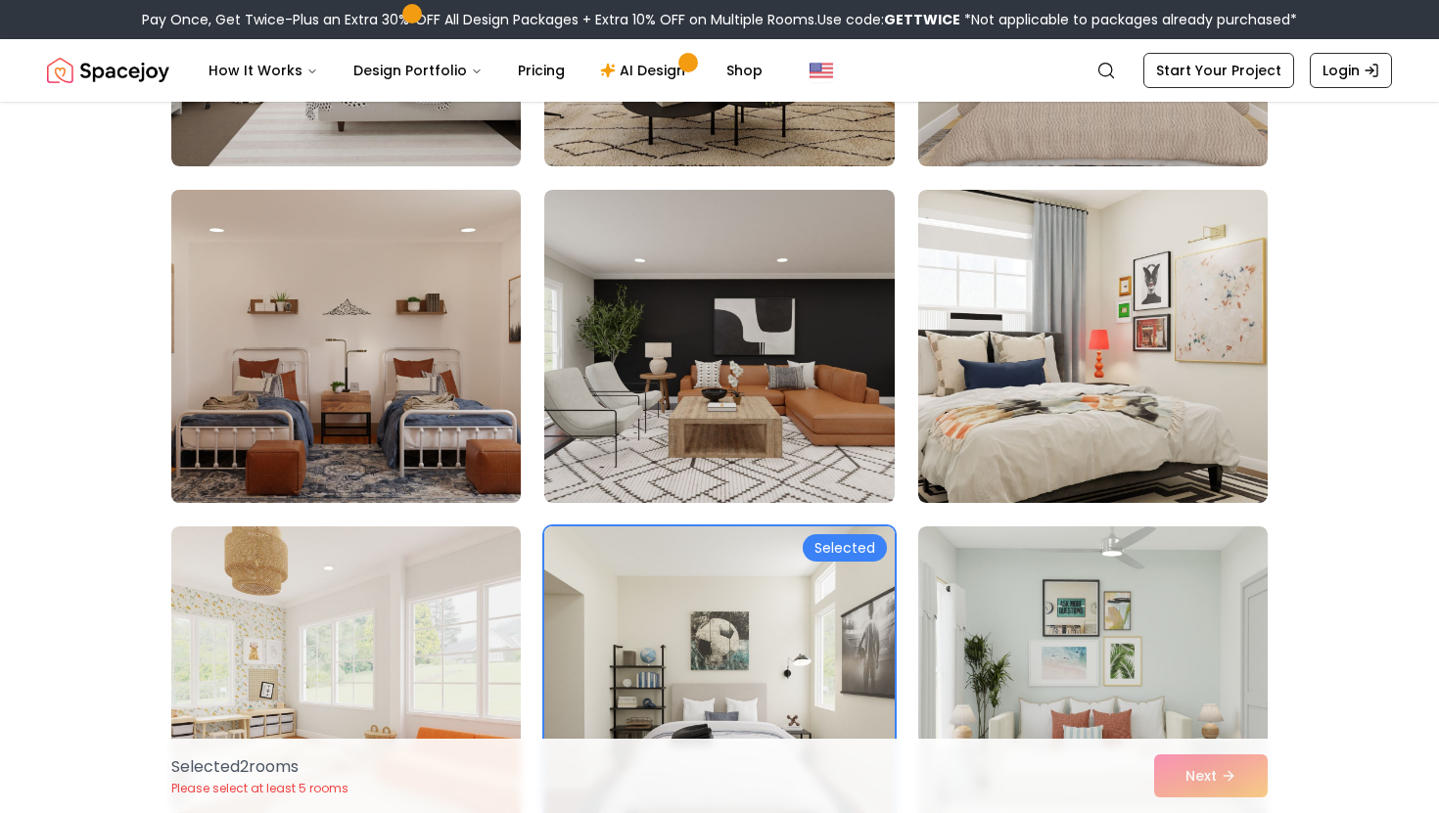
click at [402, 408] on img at bounding box center [345, 346] width 367 height 329
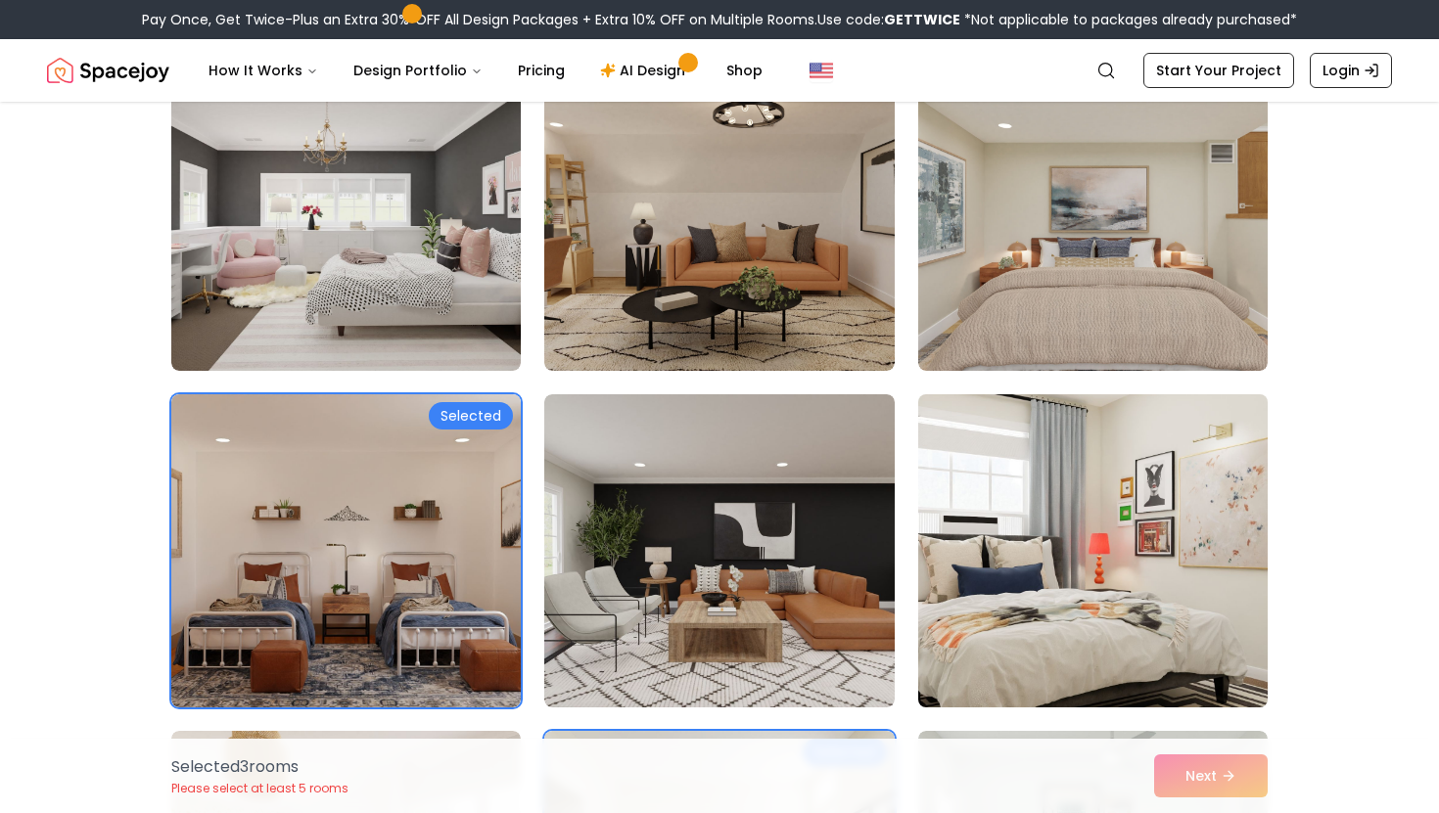
click at [1151, 663] on img at bounding box center [1092, 551] width 367 height 329
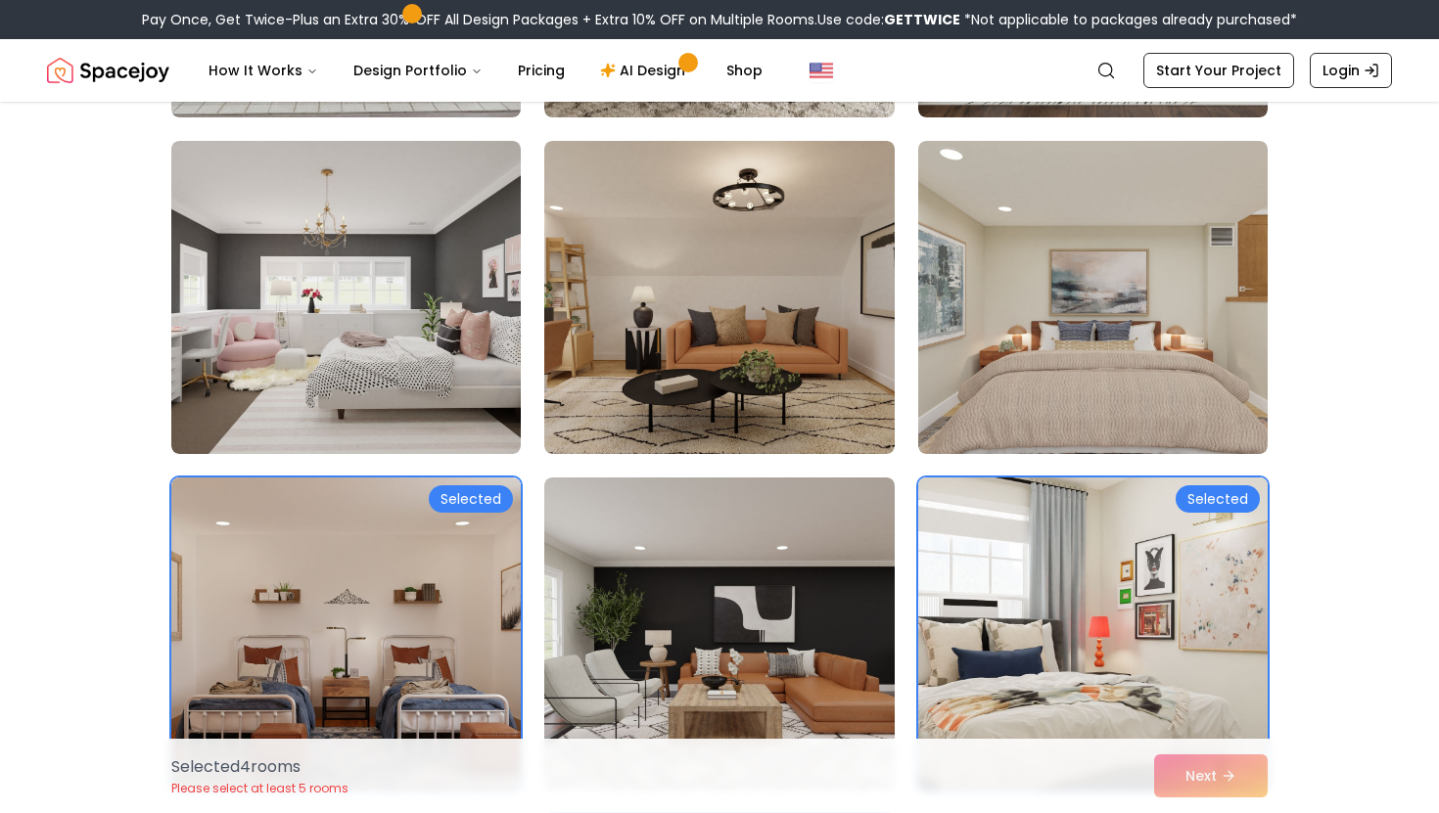
scroll to position [6840, 0]
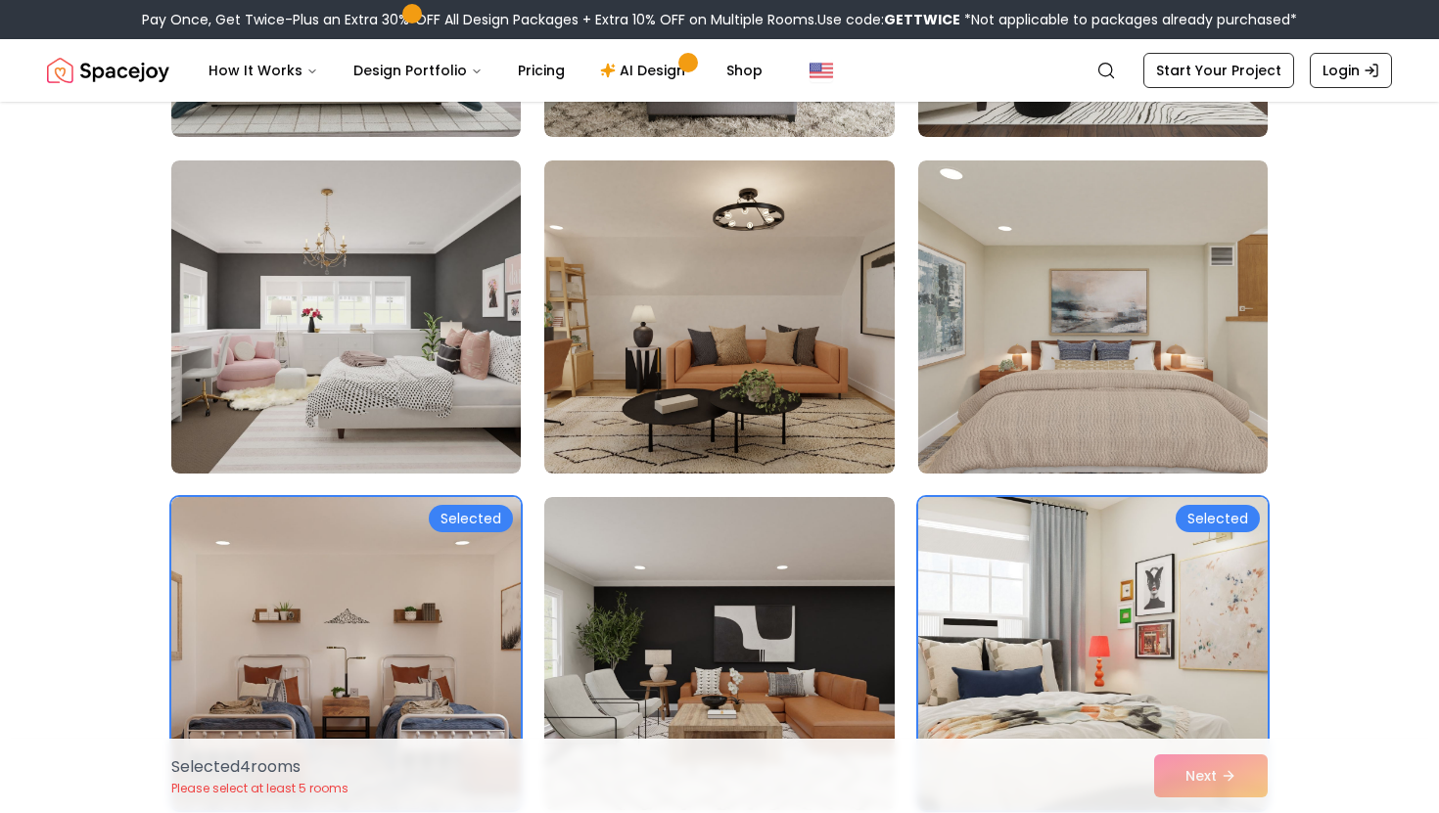
click at [1151, 663] on img at bounding box center [1092, 653] width 367 height 329
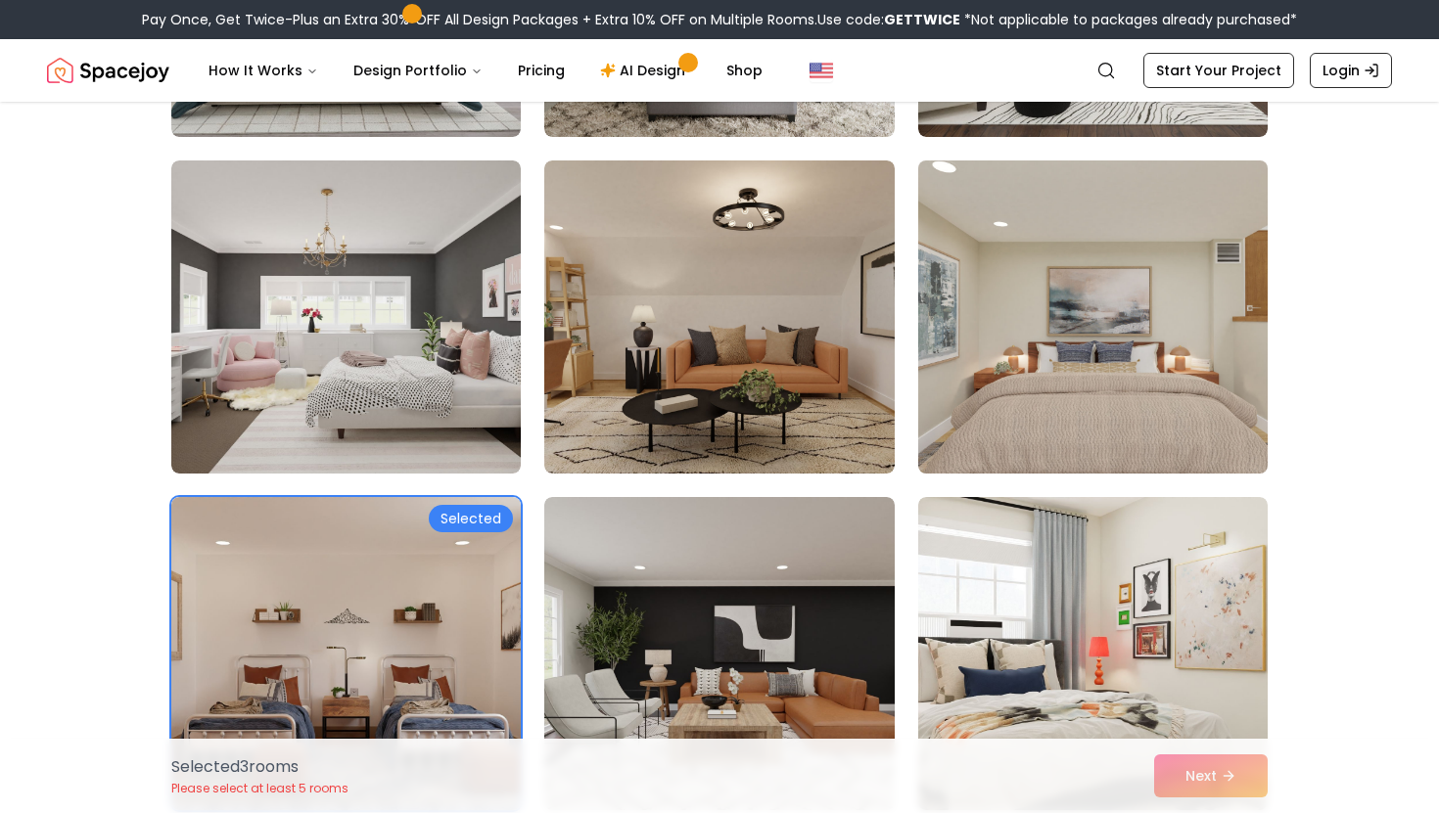
click at [1108, 386] on img at bounding box center [1092, 317] width 367 height 329
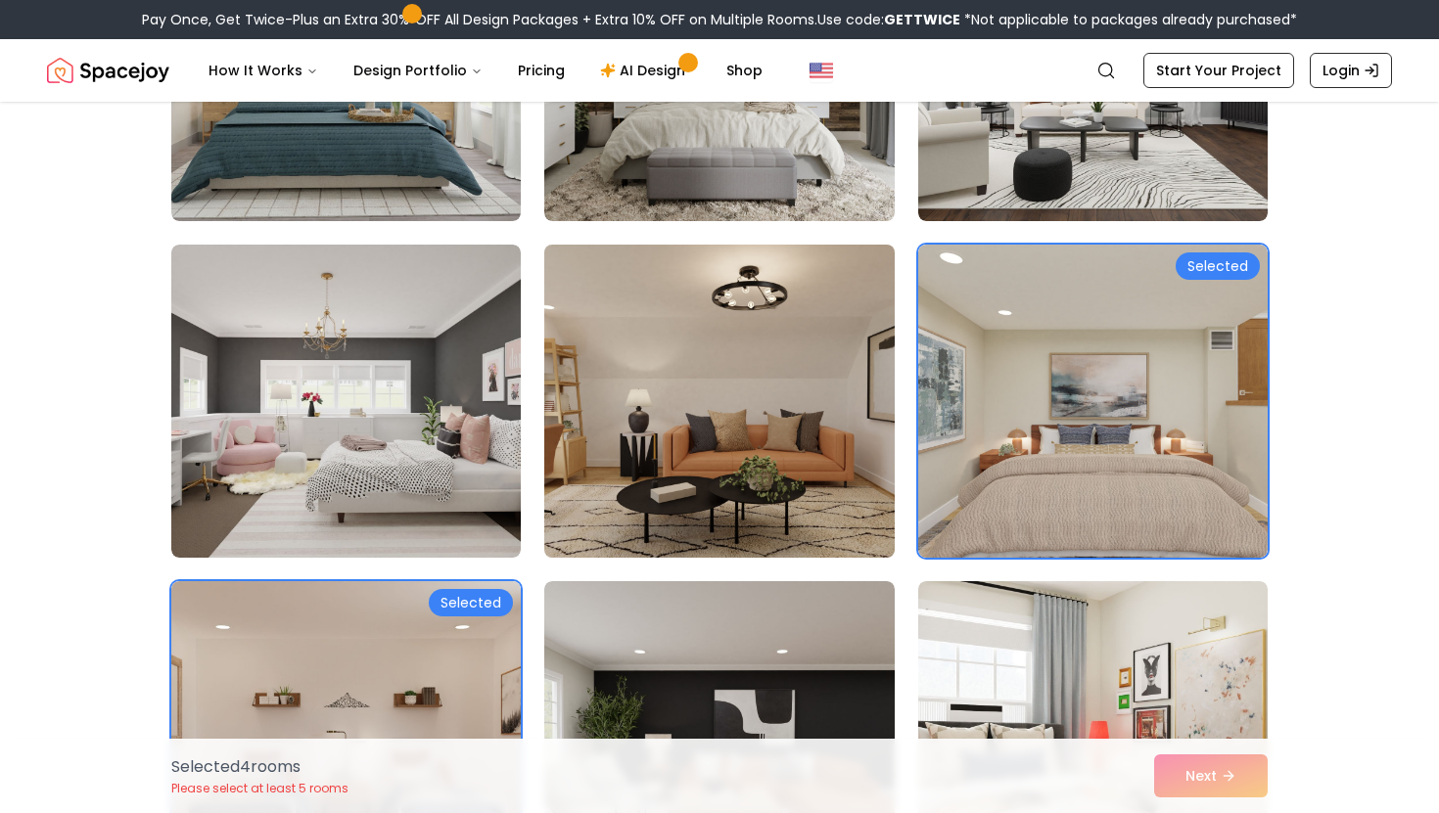
scroll to position [6756, 0]
click at [578, 393] on img at bounding box center [718, 400] width 367 height 329
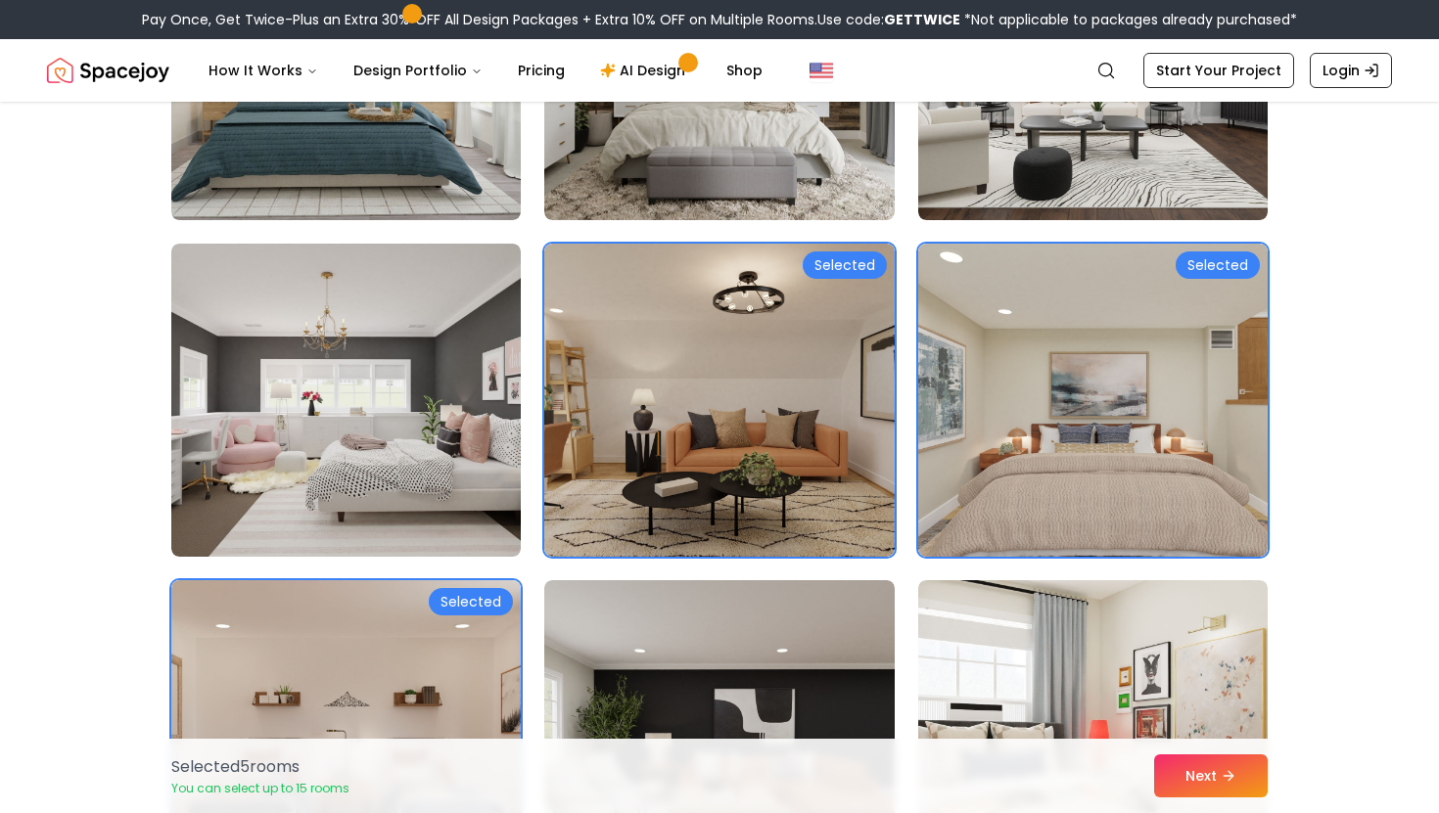
click at [1144, 760] on div "Selected 5 room s You can select up to 15 rooms Next" at bounding box center [720, 776] width 1128 height 74
click at [1199, 775] on button "Next" at bounding box center [1211, 776] width 114 height 43
